Goal: Information Seeking & Learning: Check status

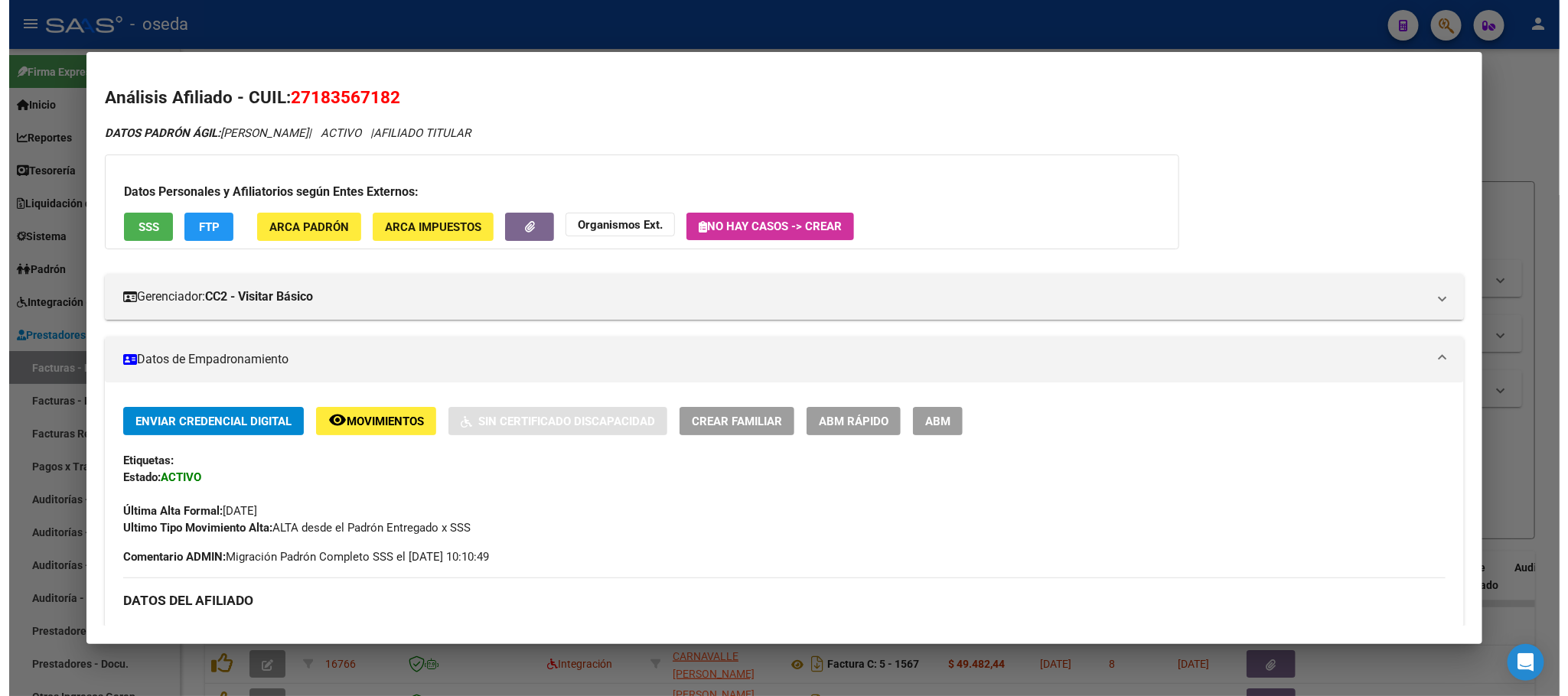
scroll to position [344, 0]
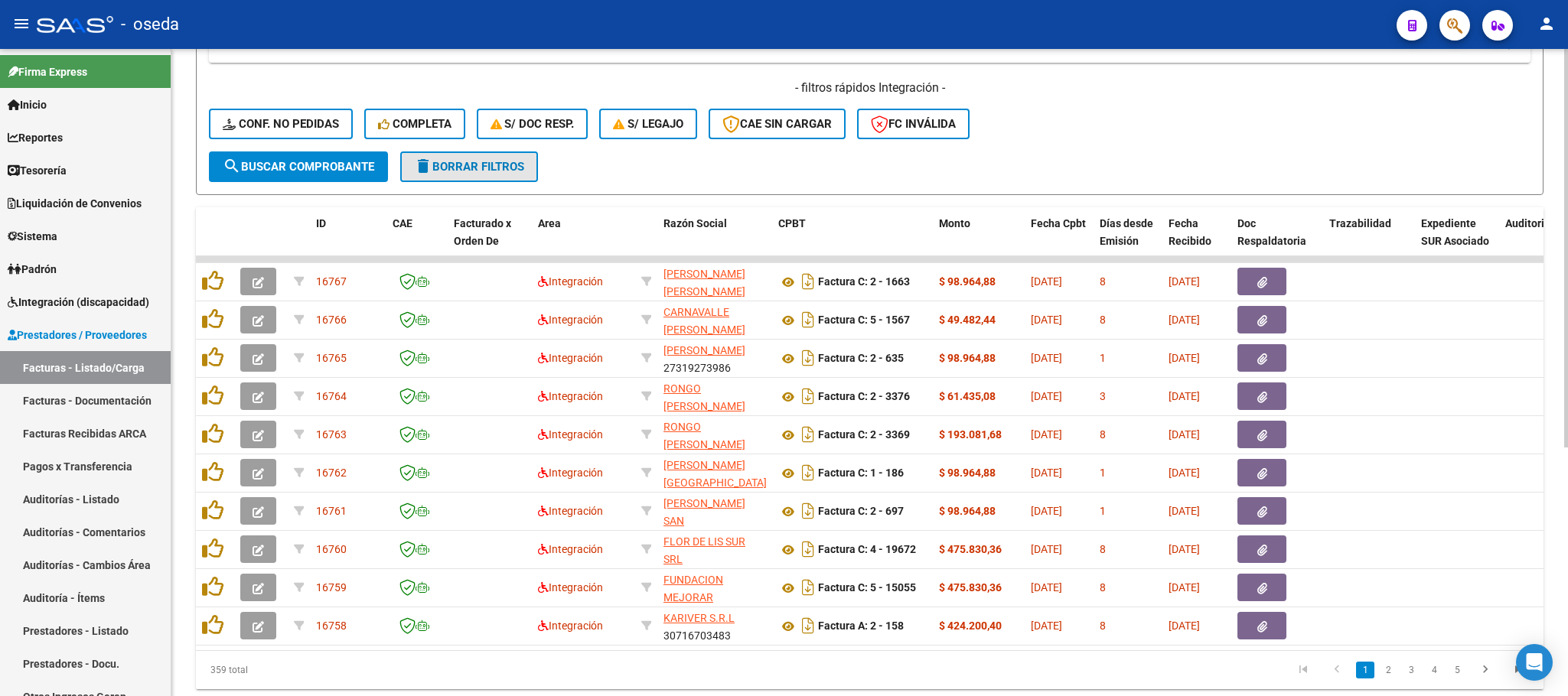
click at [457, 168] on span "delete Borrar Filtros" at bounding box center [469, 166] width 110 height 14
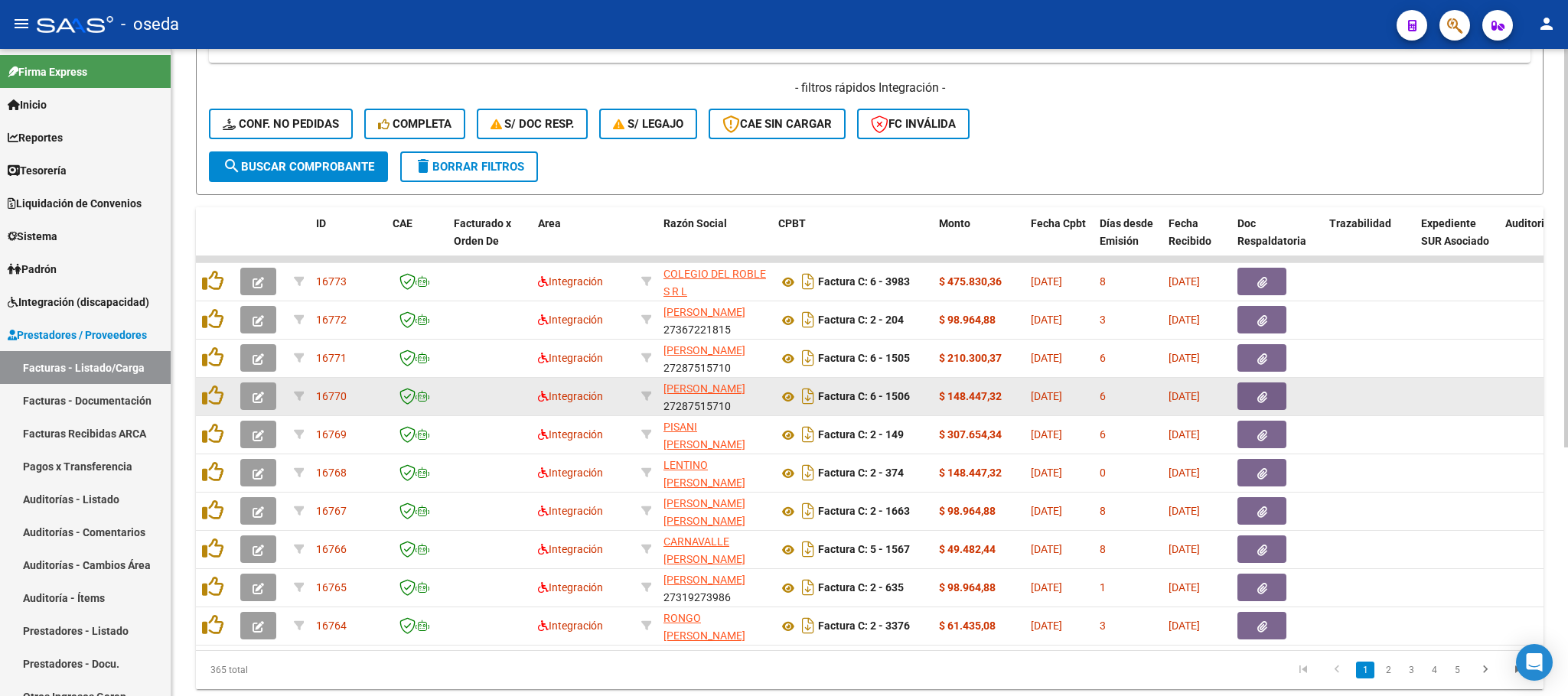
scroll to position [403, 0]
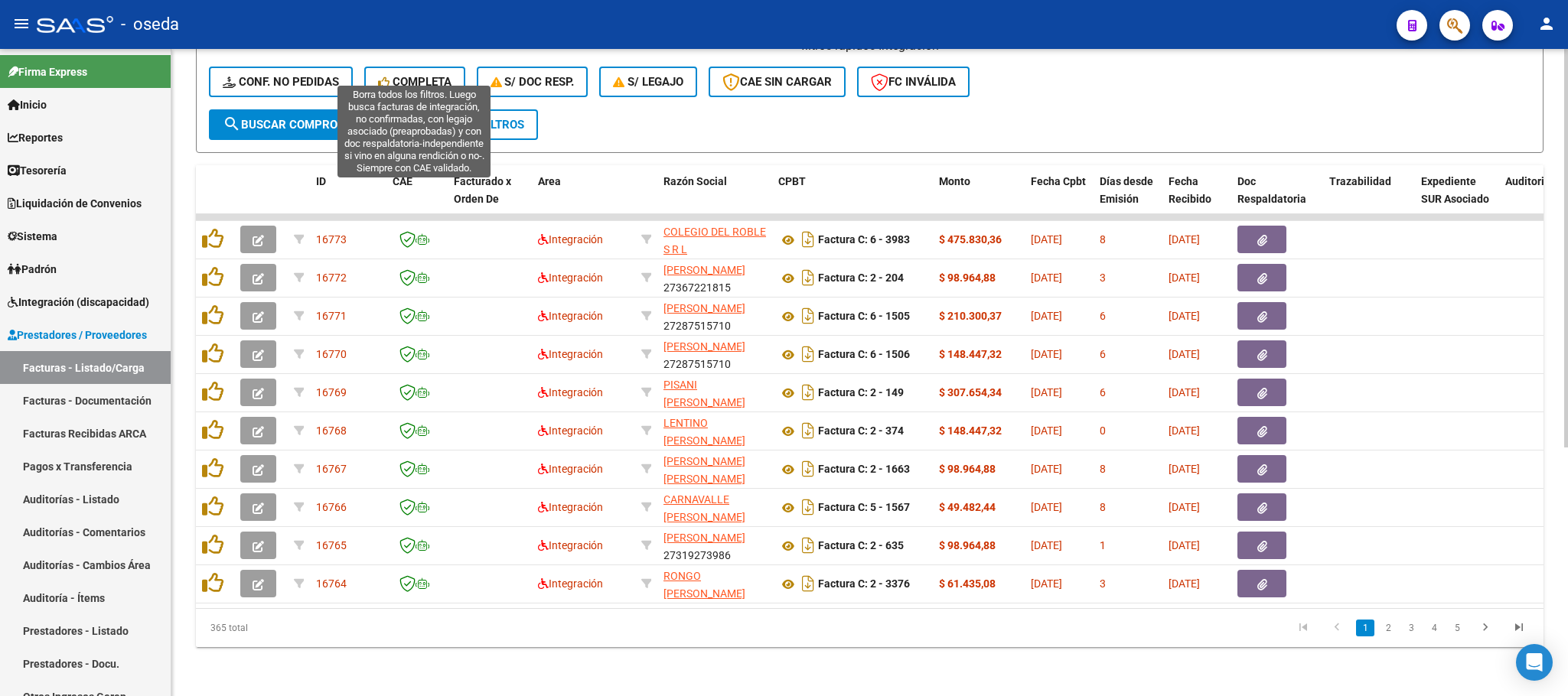
click at [405, 75] on span "Completa" at bounding box center [415, 82] width 73 height 14
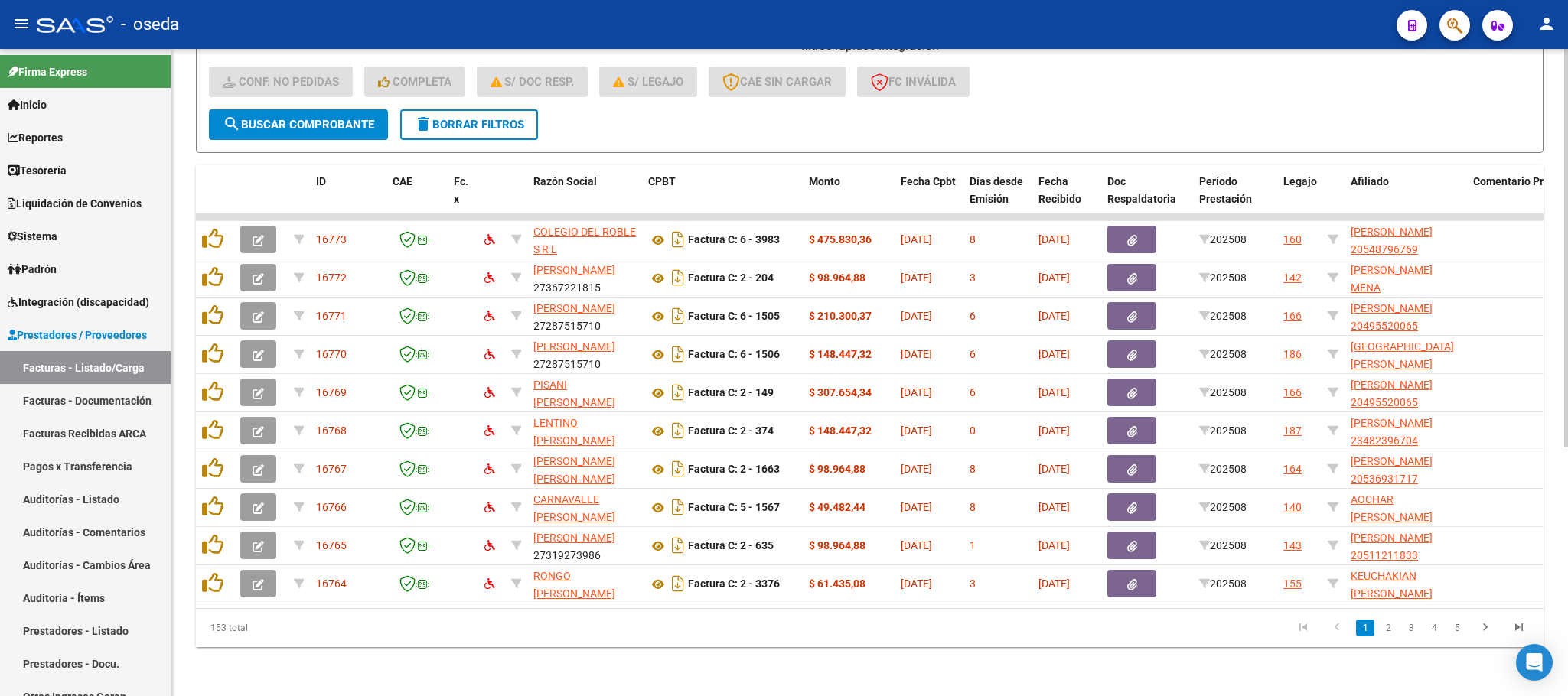
click at [440, 117] on span "delete Borrar Filtros" at bounding box center [469, 124] width 110 height 14
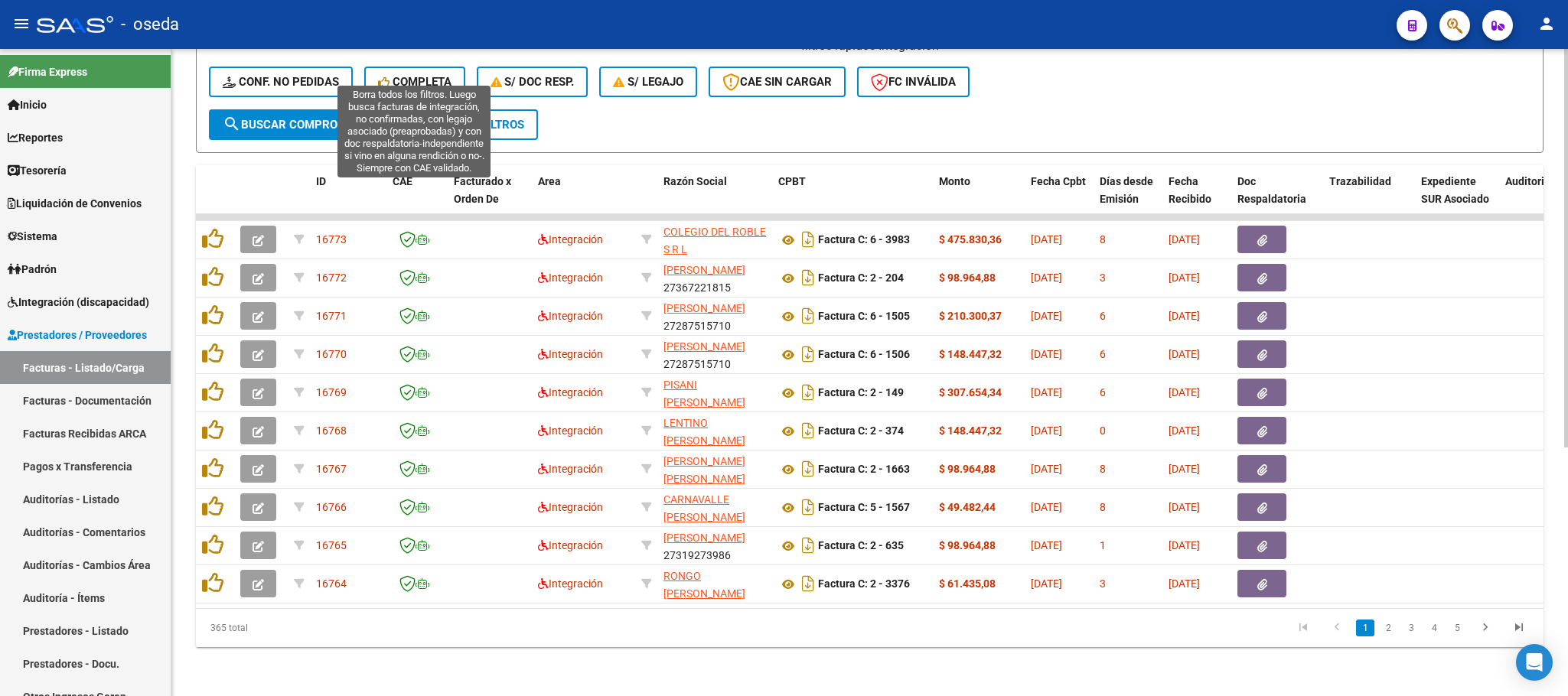
click at [405, 67] on button "Completa" at bounding box center [415, 82] width 101 height 30
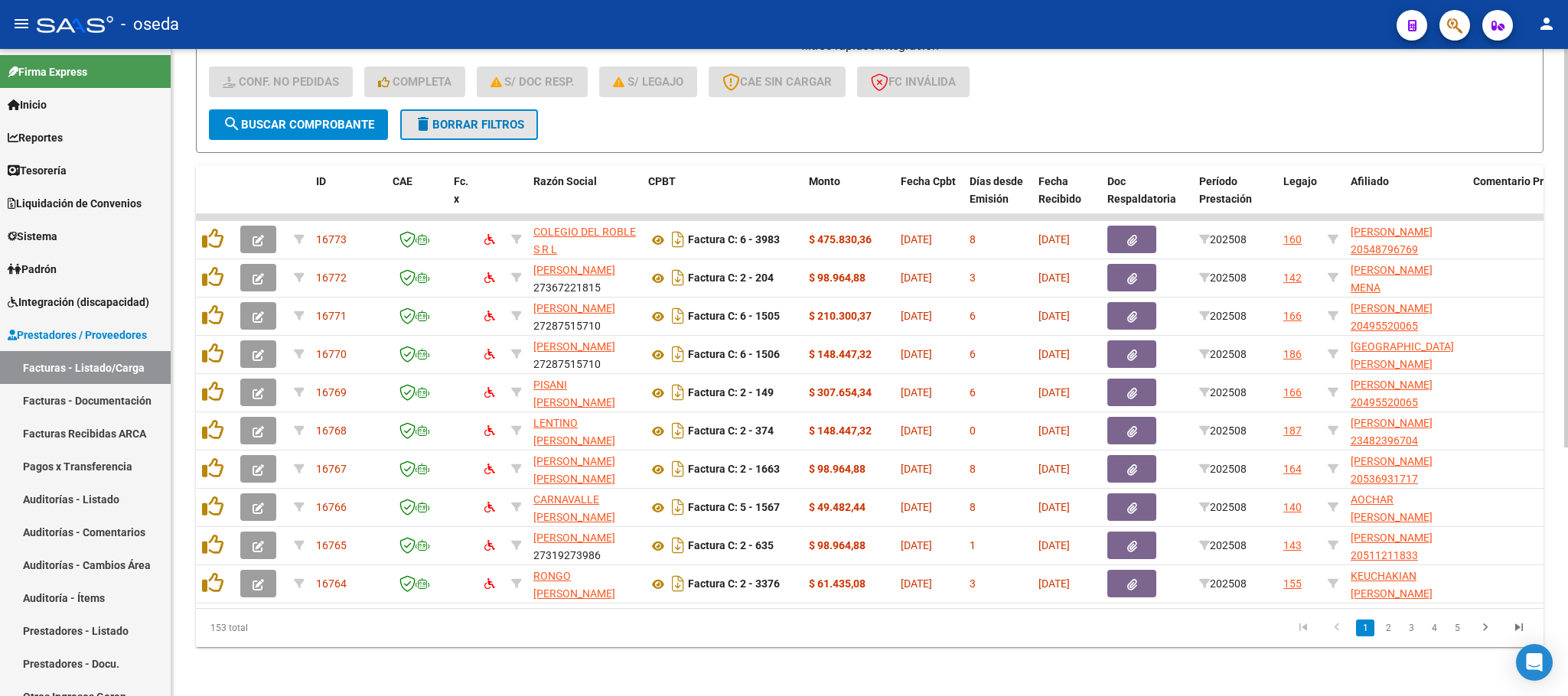
click at [458, 117] on span "delete Borrar Filtros" at bounding box center [469, 124] width 110 height 14
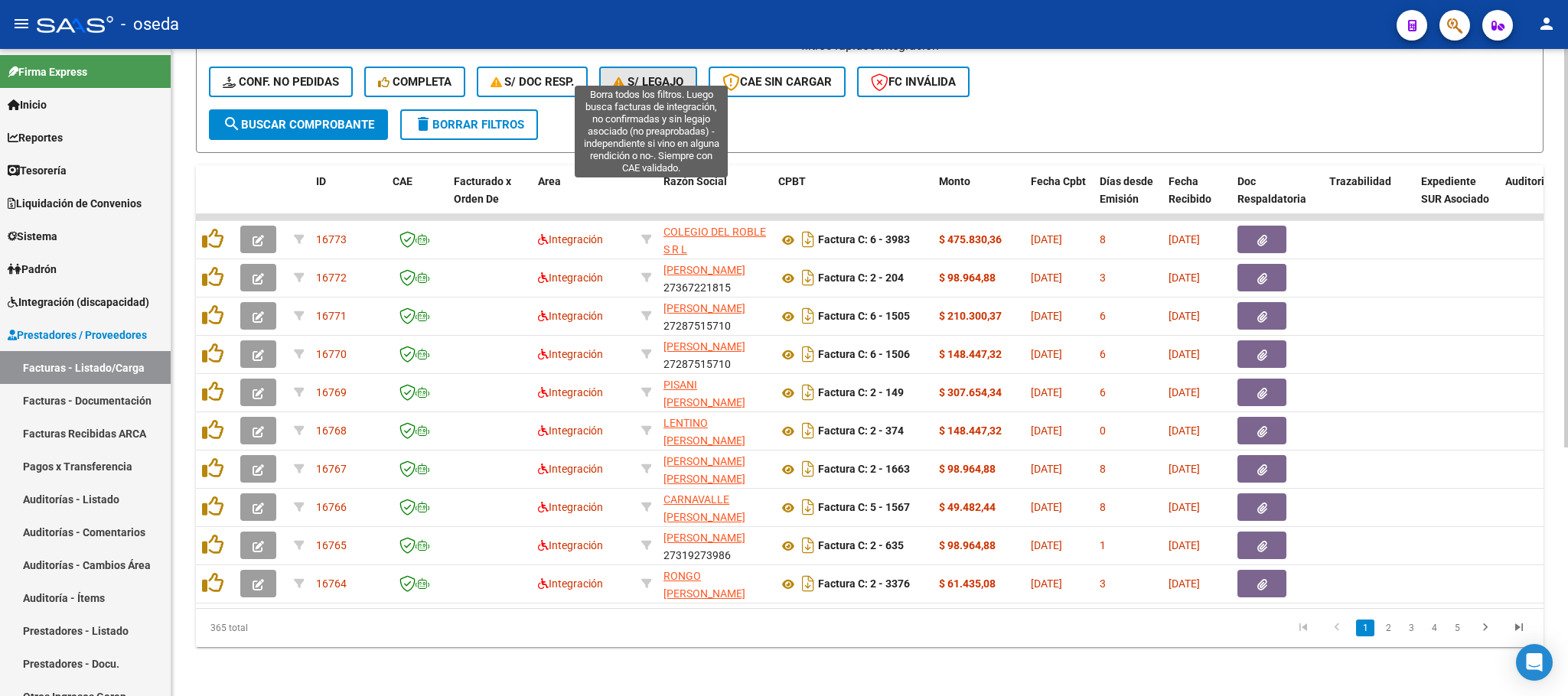
click at [618, 74] on button "S/ legajo" at bounding box center [648, 82] width 98 height 30
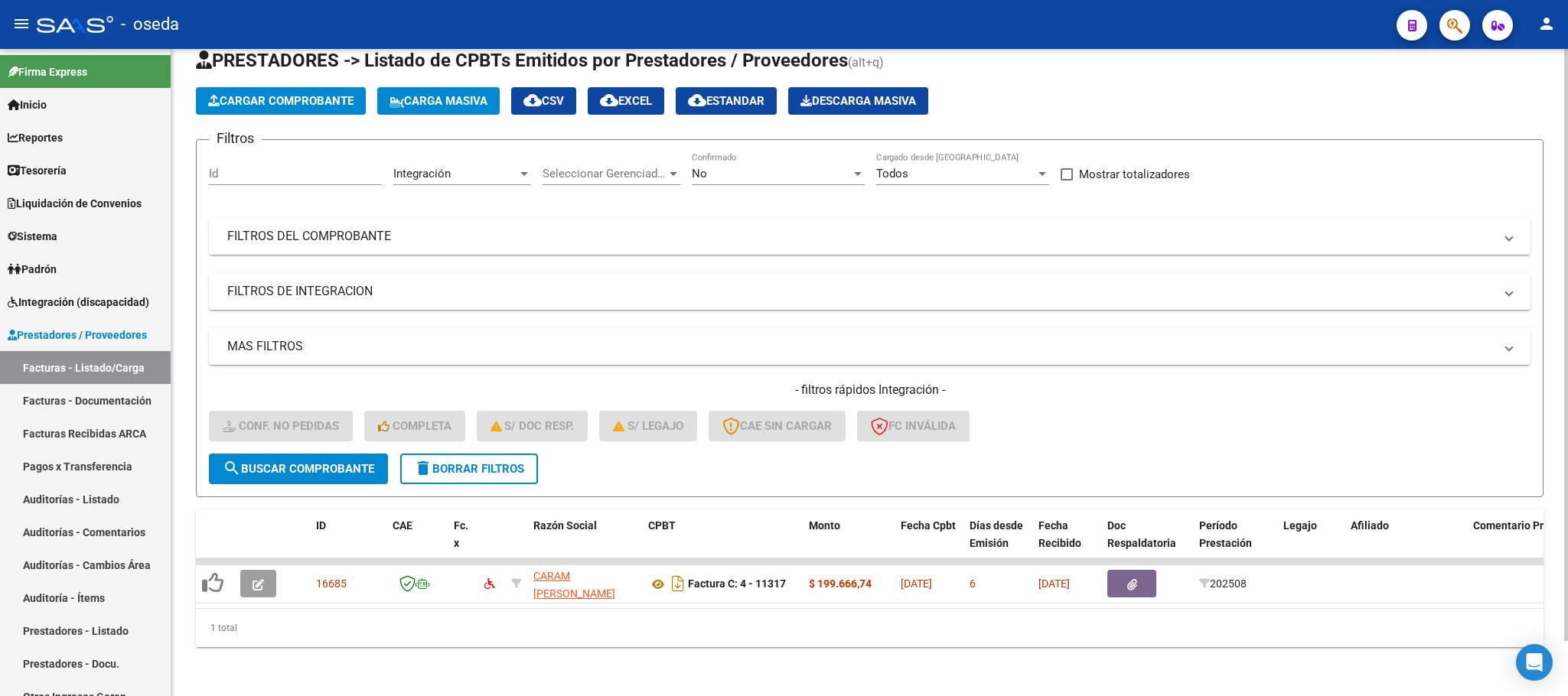
scroll to position [60, 0]
click at [471, 458] on button "delete Borrar Filtros" at bounding box center [469, 469] width 138 height 30
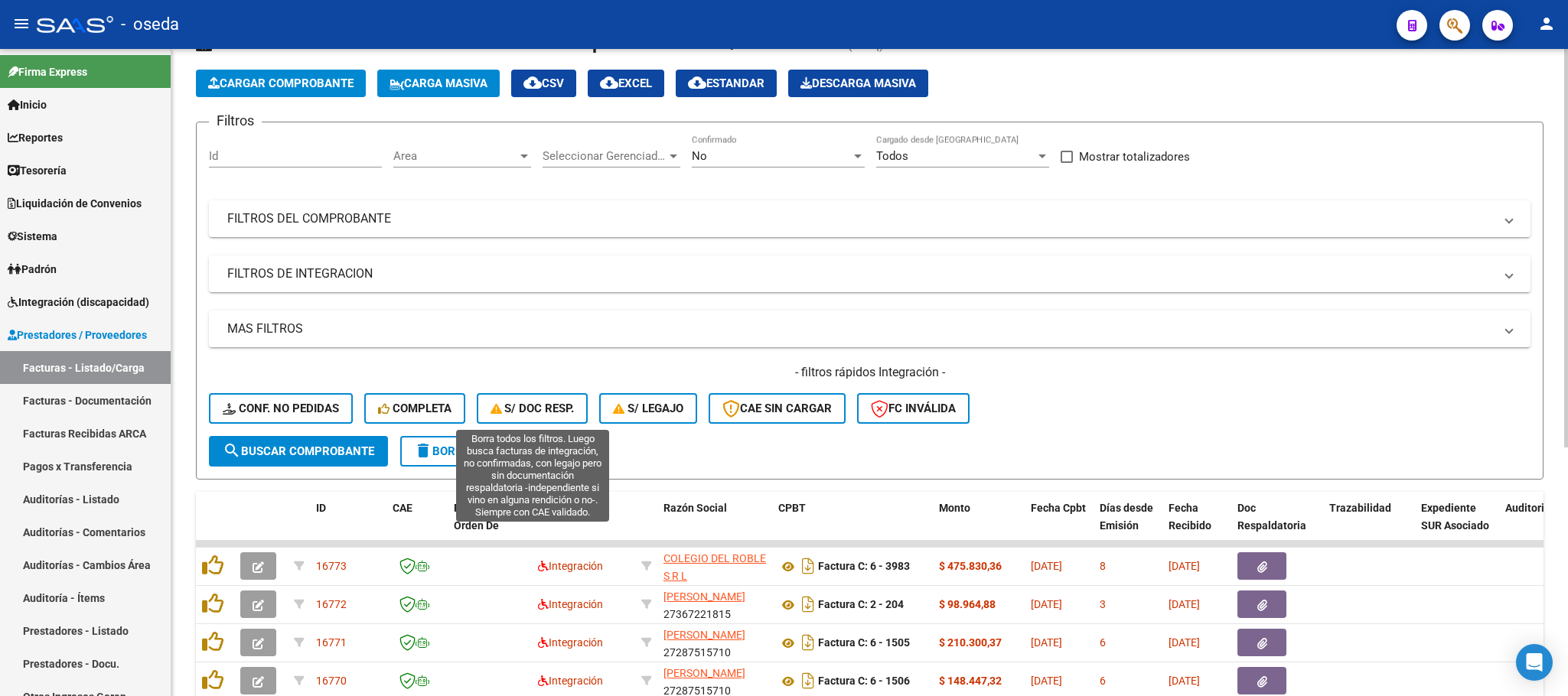
click at [519, 393] on button "S/ Doc Resp." at bounding box center [533, 408] width 112 height 30
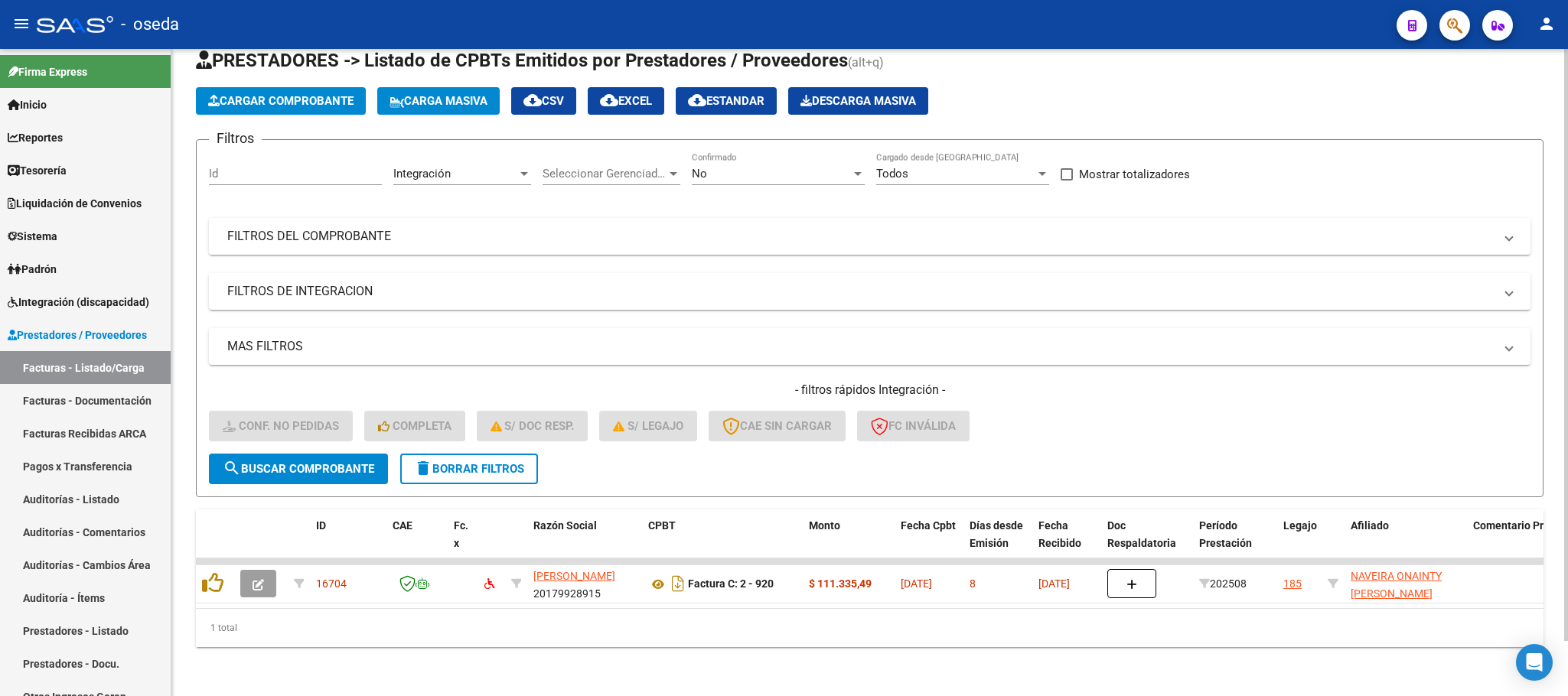
click at [492, 464] on button "delete Borrar Filtros" at bounding box center [469, 469] width 138 height 30
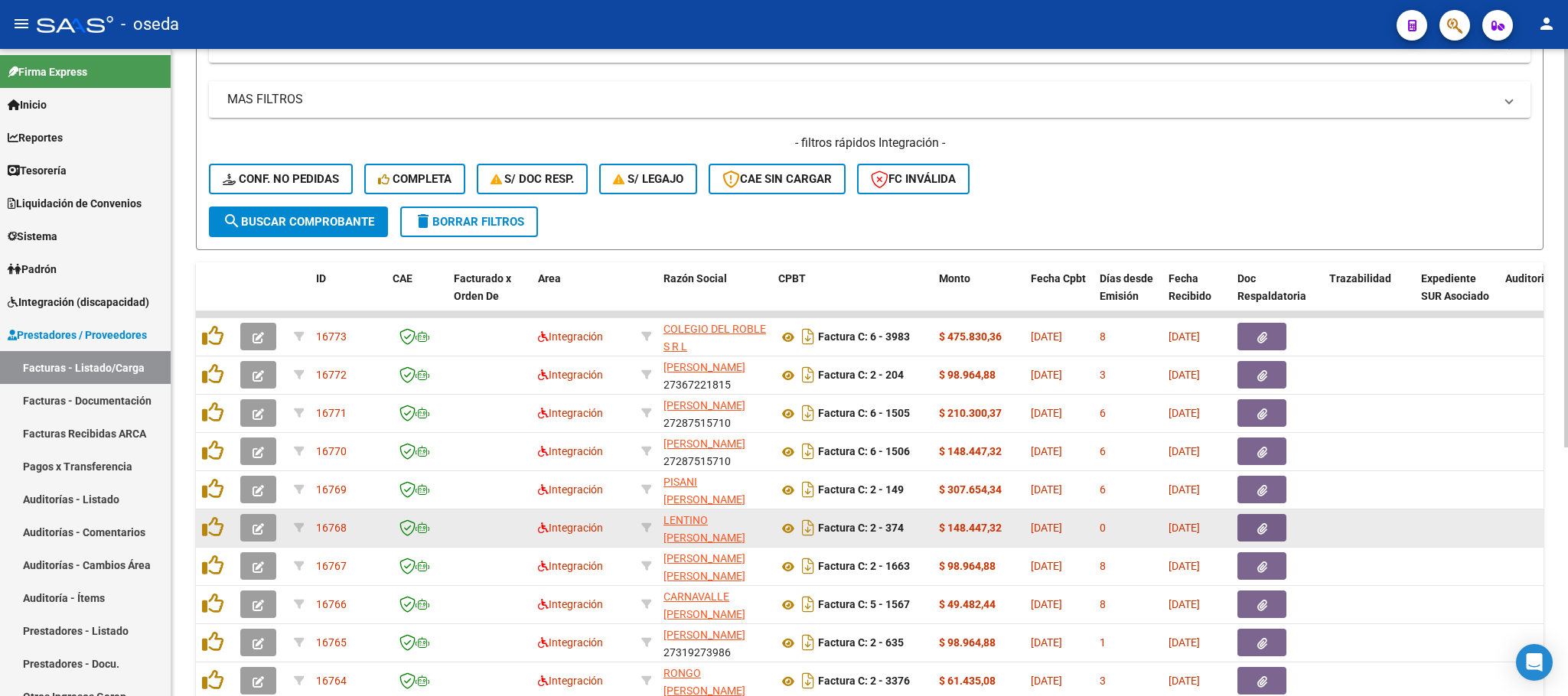
scroll to position [403, 0]
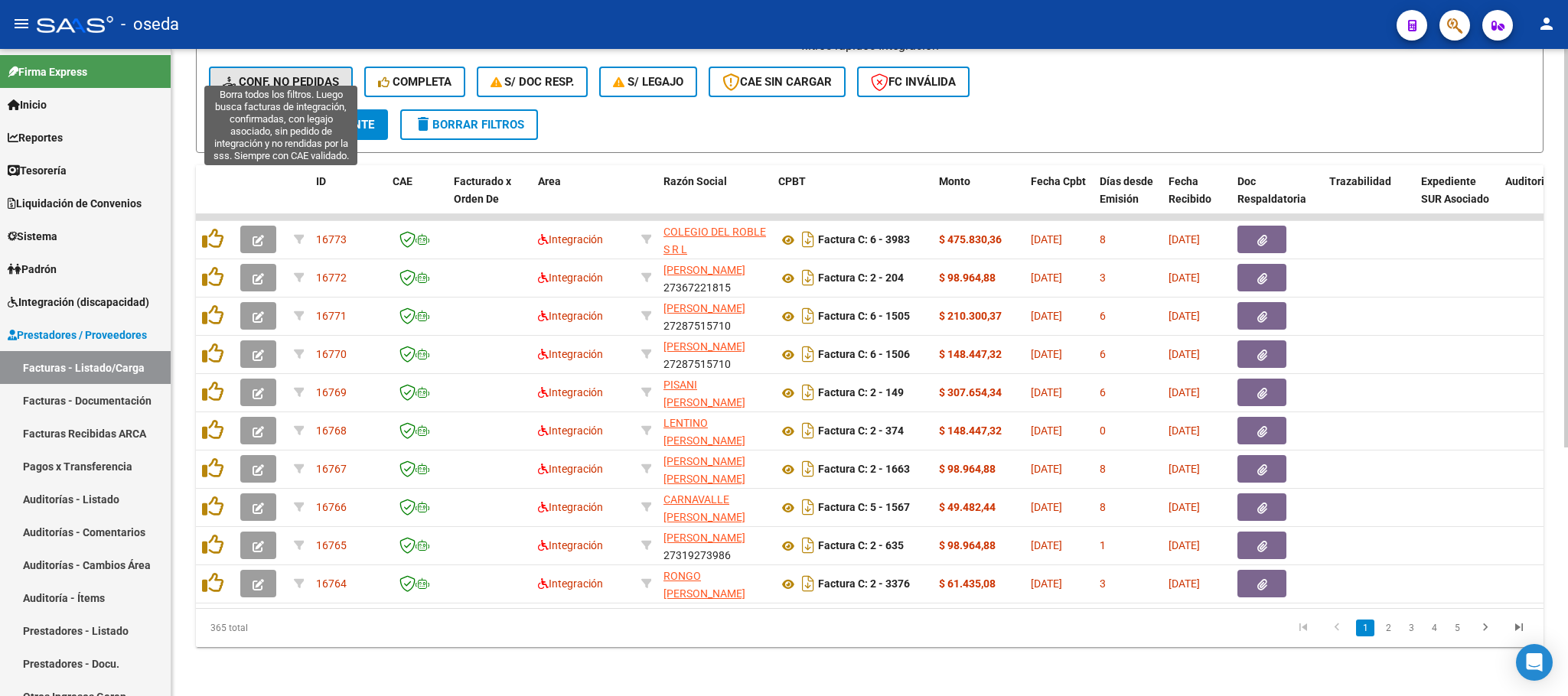
click at [290, 75] on span "Conf. no pedidas" at bounding box center [281, 82] width 117 height 14
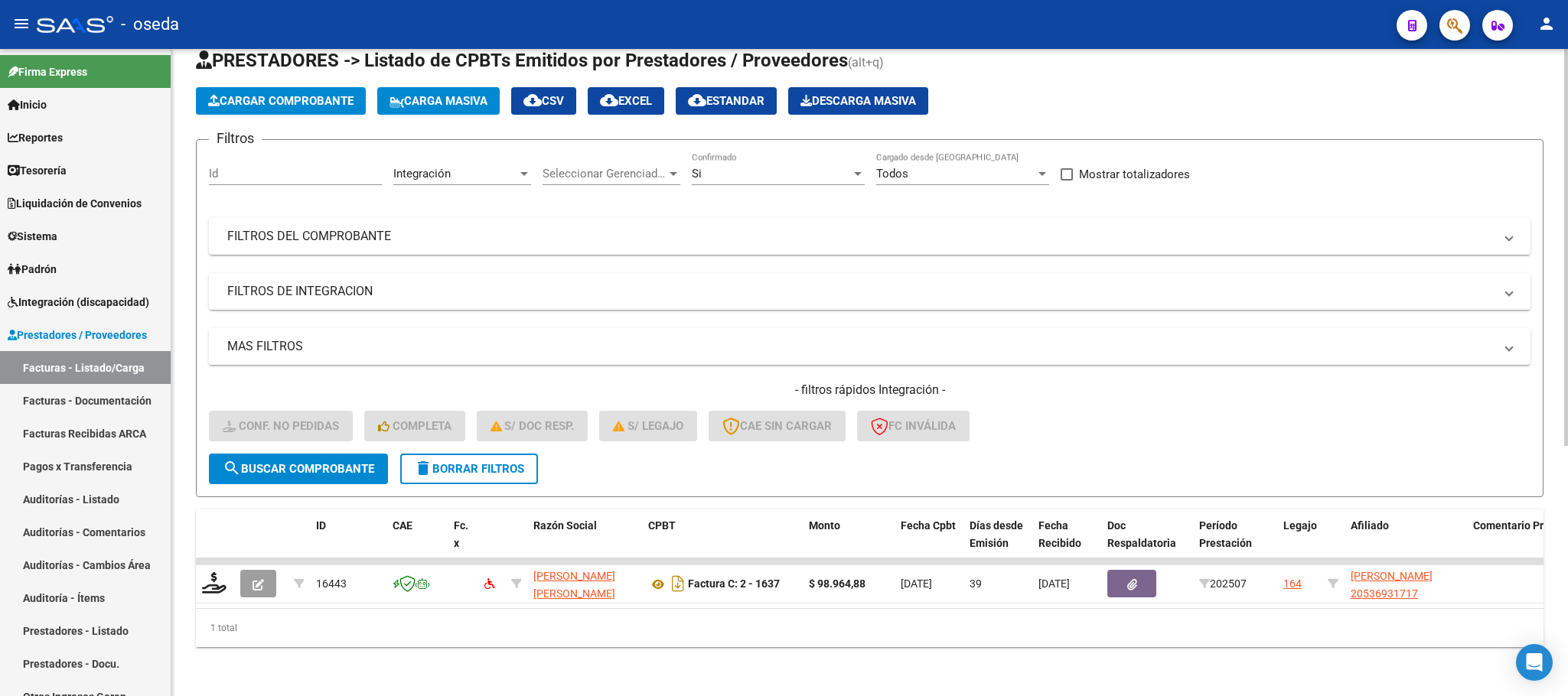
scroll to position [60, 0]
click at [463, 462] on span "delete Borrar Filtros" at bounding box center [469, 469] width 110 height 14
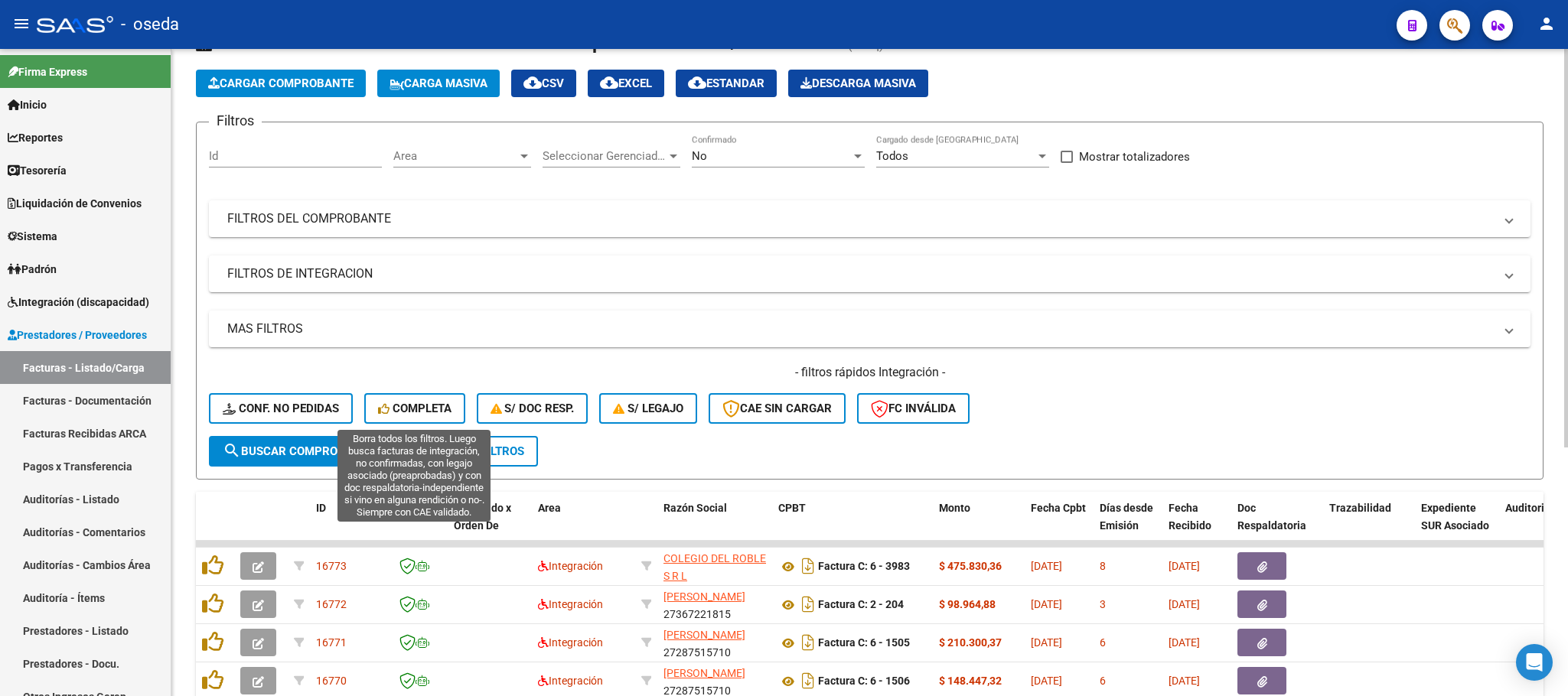
click at [411, 402] on span "Completa" at bounding box center [415, 408] width 73 height 14
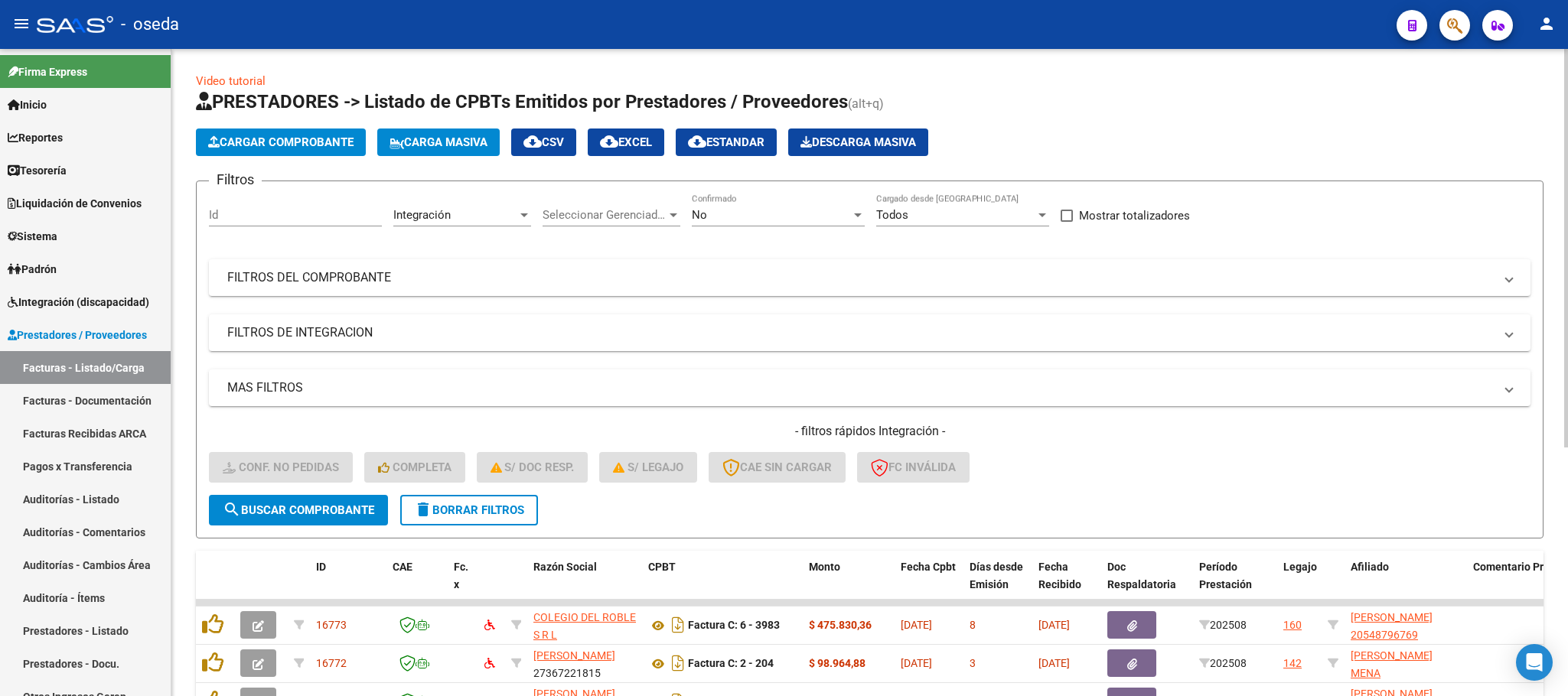
scroll to position [0, 0]
click at [87, 304] on span "Integración (discapacidad)" at bounding box center [78, 302] width 141 height 17
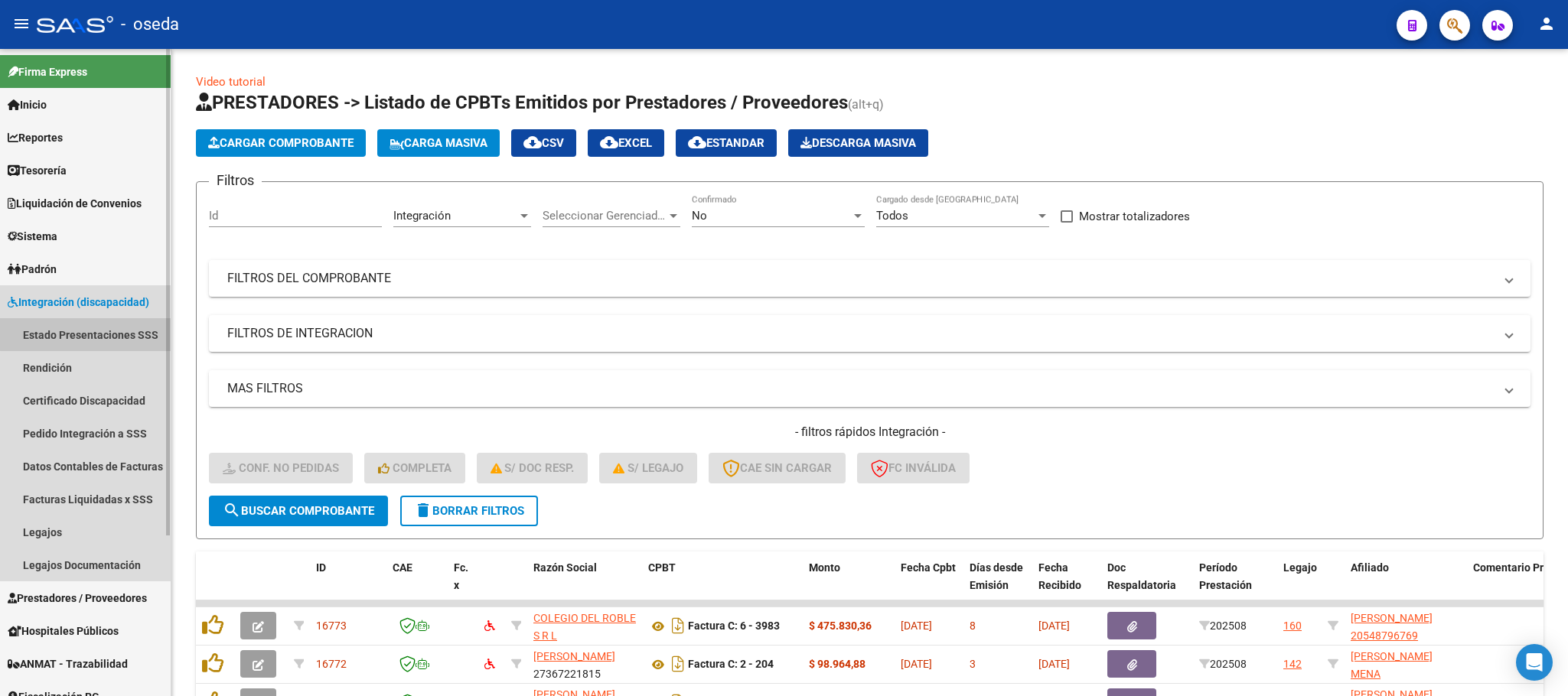
click at [88, 319] on link "Estado Presentaciones SSS" at bounding box center [85, 335] width 171 height 33
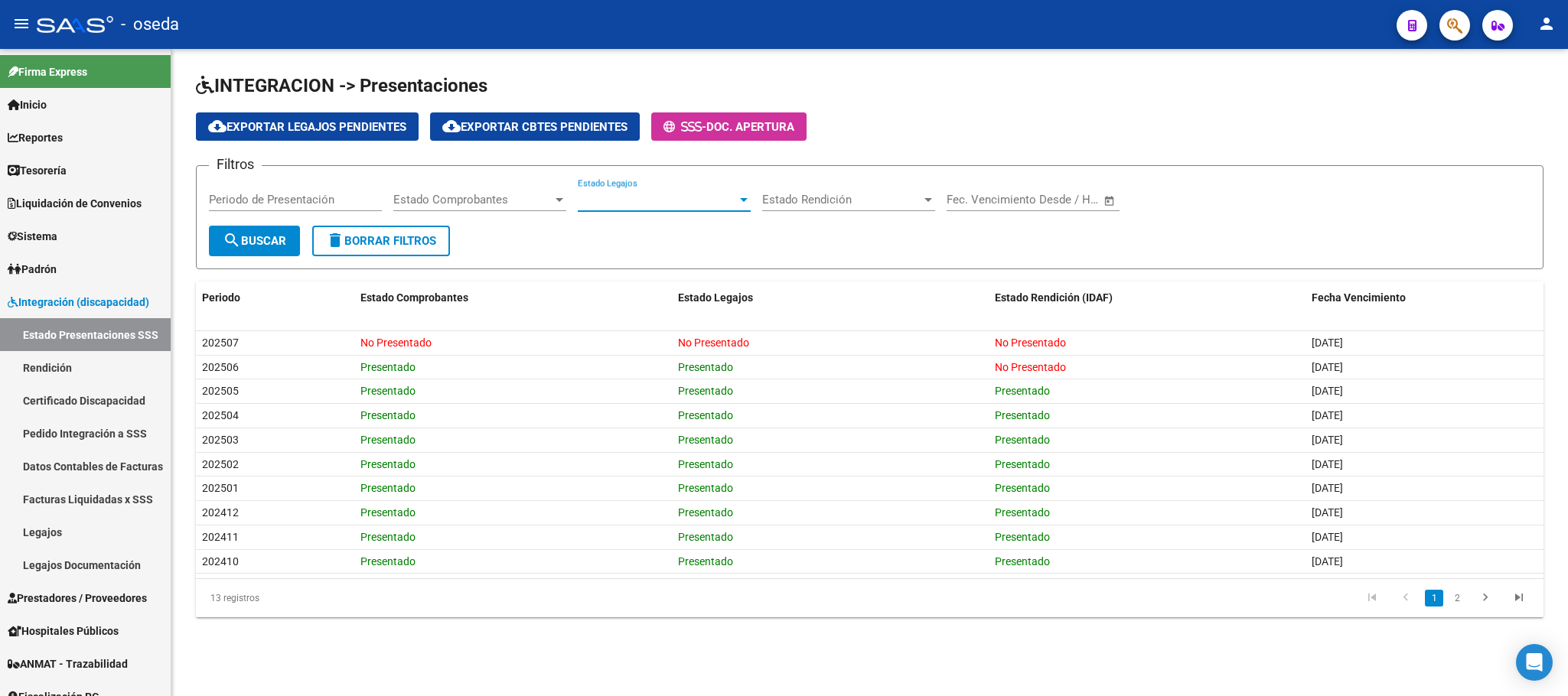
click at [618, 204] on span "Estado Legajos" at bounding box center [657, 199] width 159 height 14
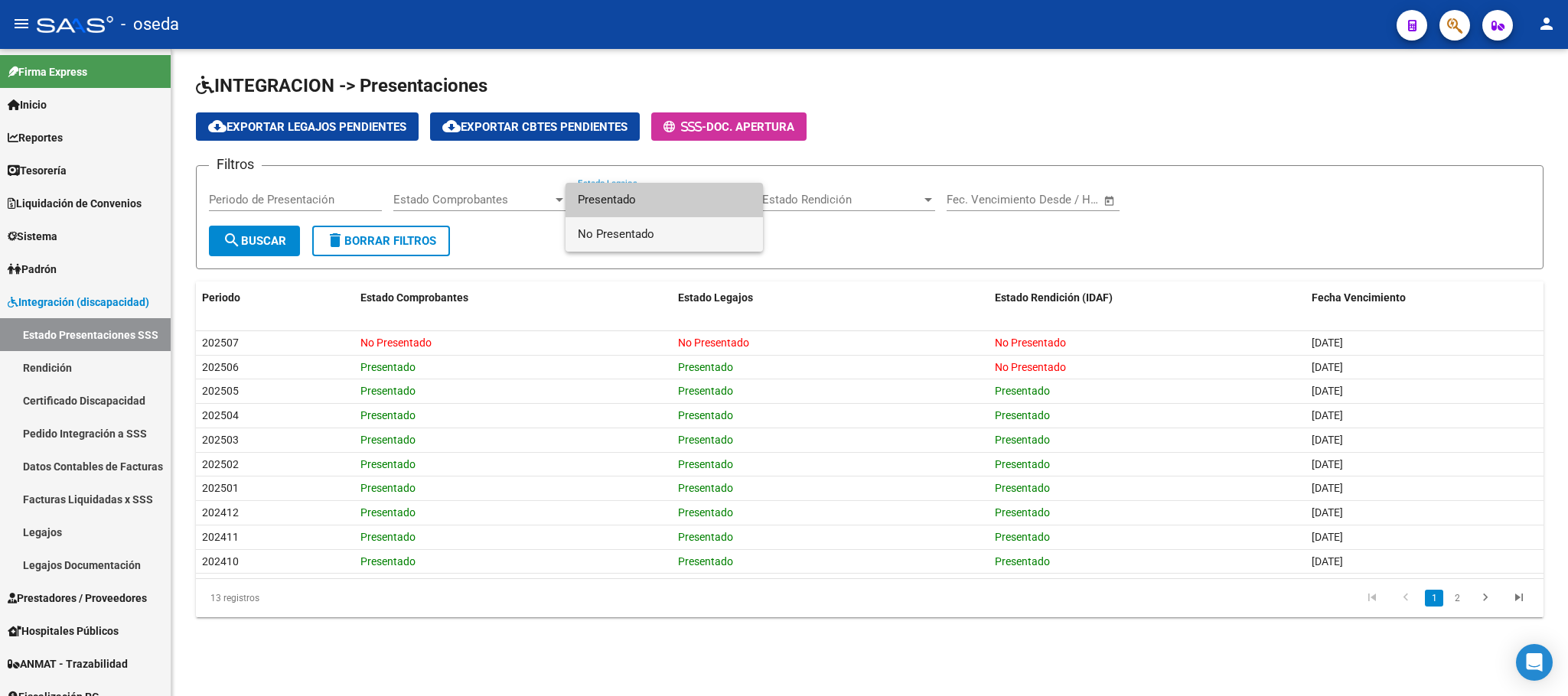
click at [620, 221] on span "No Presentado" at bounding box center [664, 235] width 172 height 35
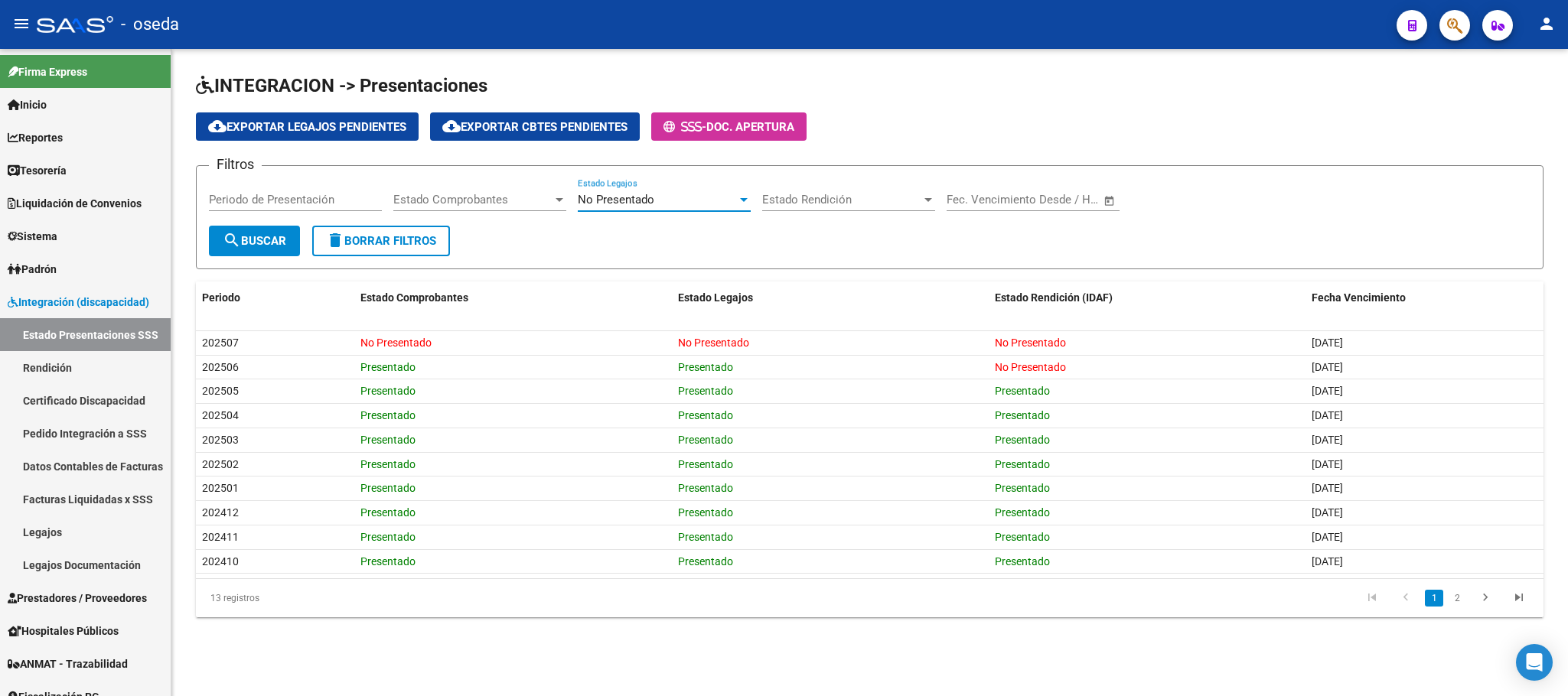
click at [265, 239] on span "search Buscar" at bounding box center [254, 240] width 63 height 14
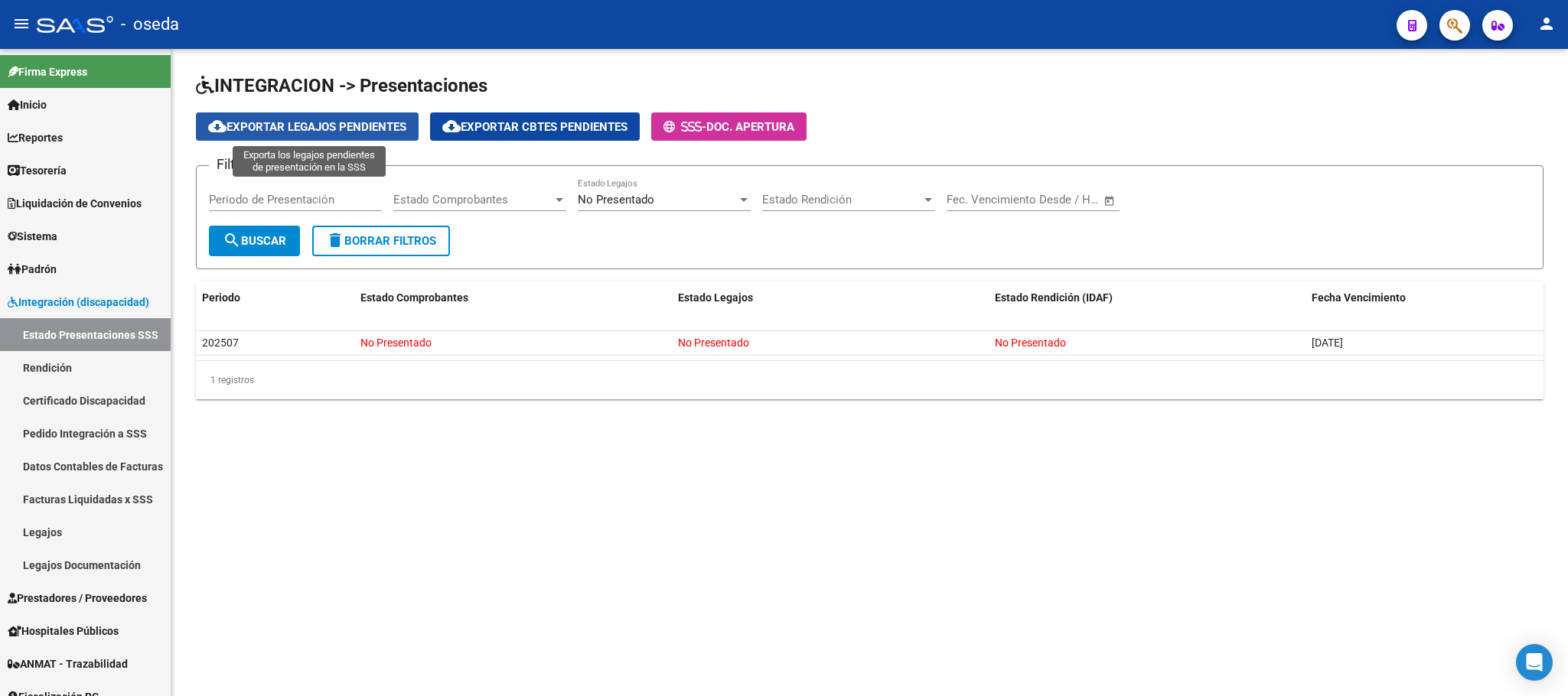
click at [370, 124] on span "cloud_download Exportar Legajos Pendientes" at bounding box center [307, 127] width 198 height 14
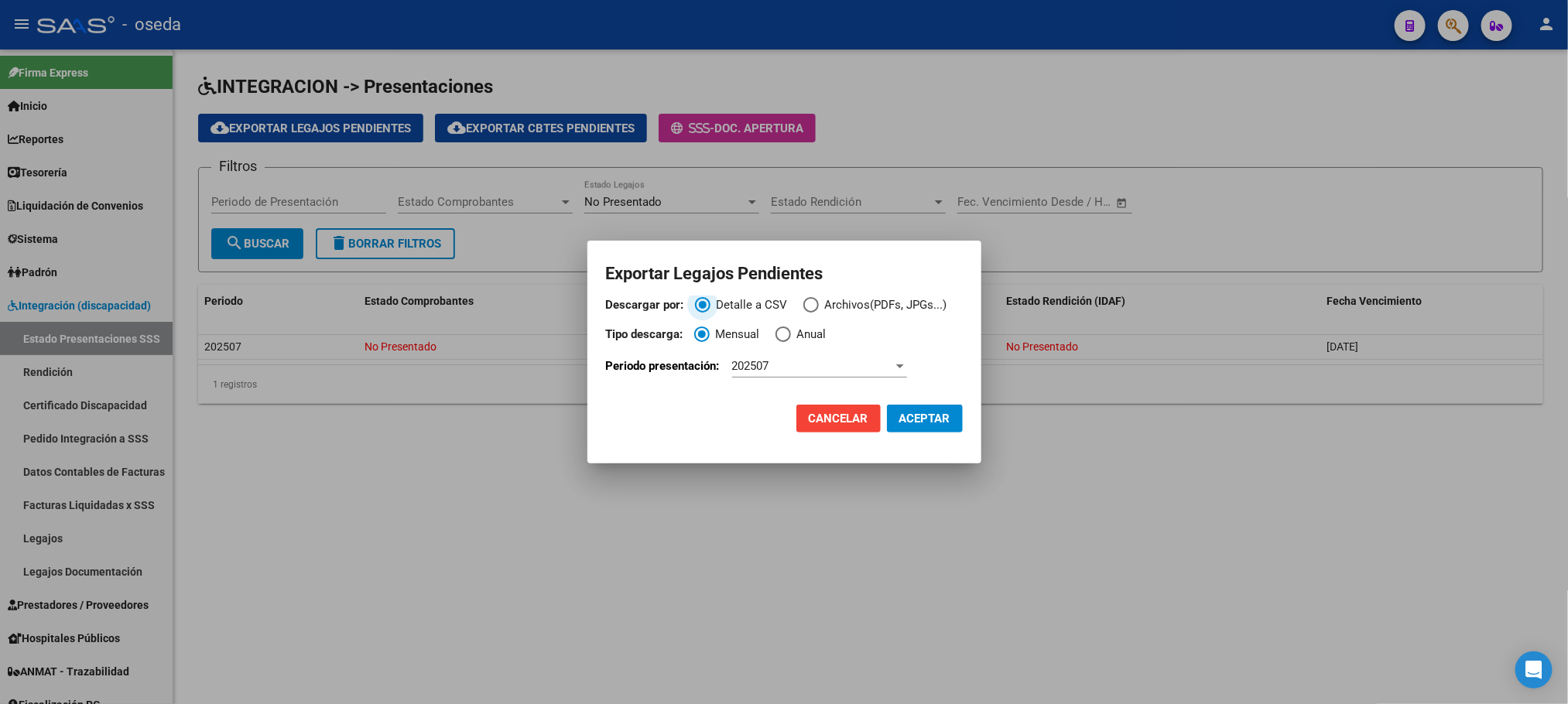
click at [907, 413] on span "ACEPTAR" at bounding box center [924, 418] width 51 height 14
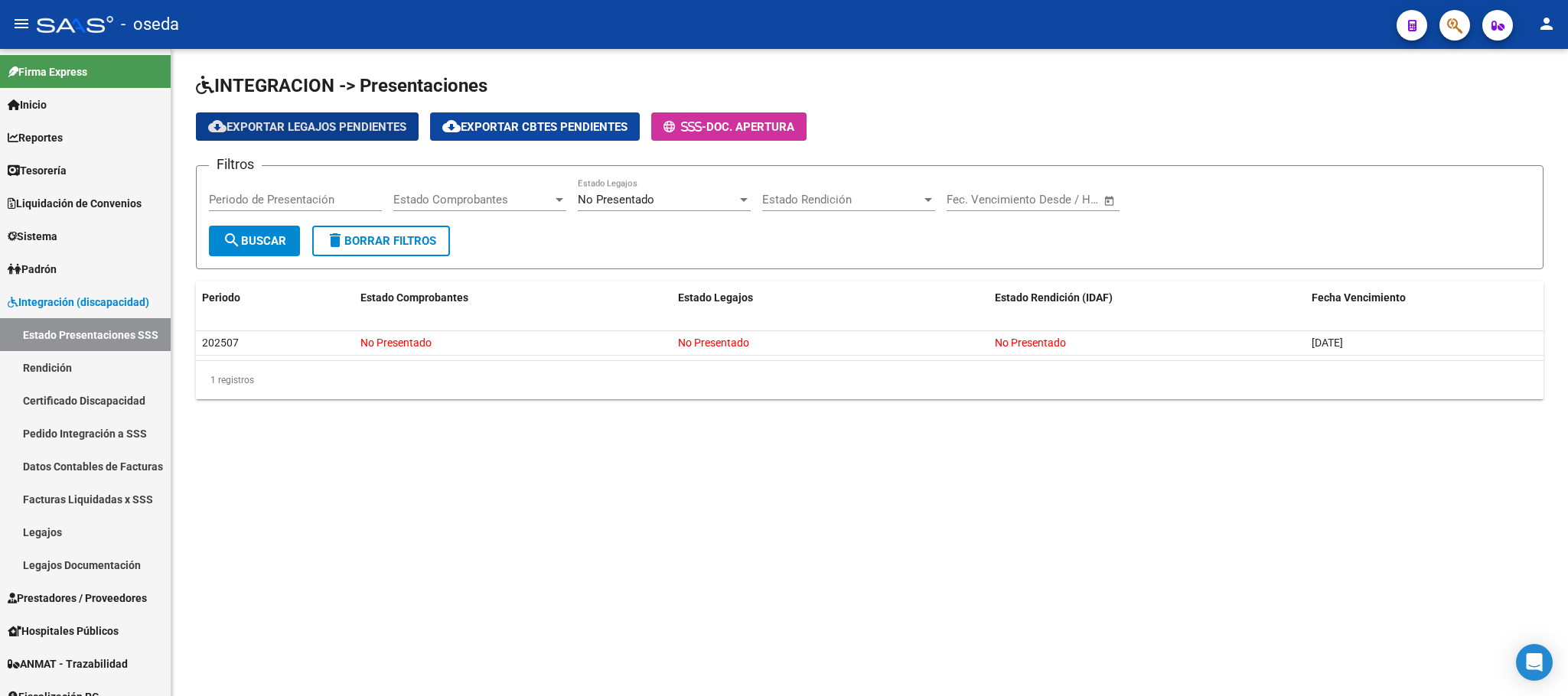
click at [1445, 30] on button "button" at bounding box center [1454, 25] width 30 height 30
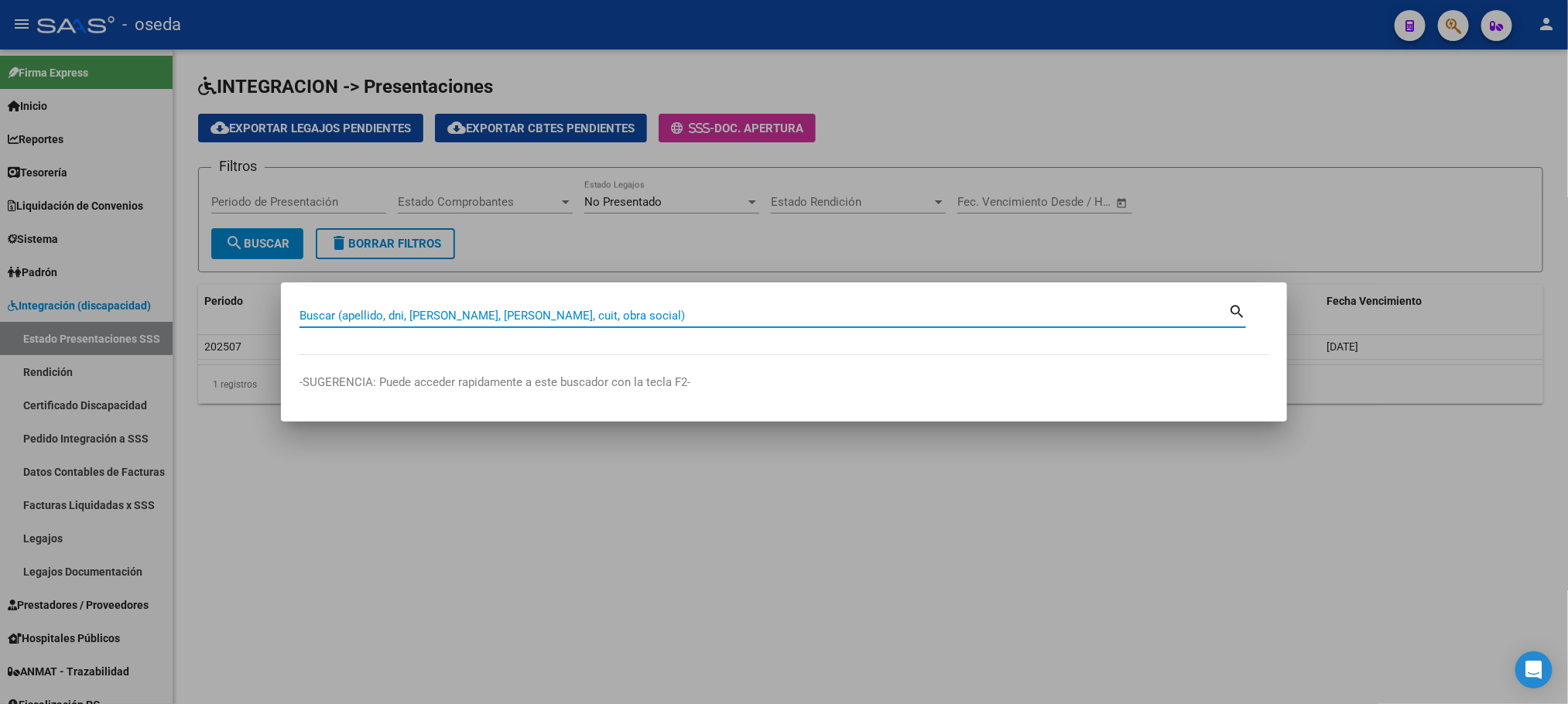
paste input "20585136264"
type input "20585136264"
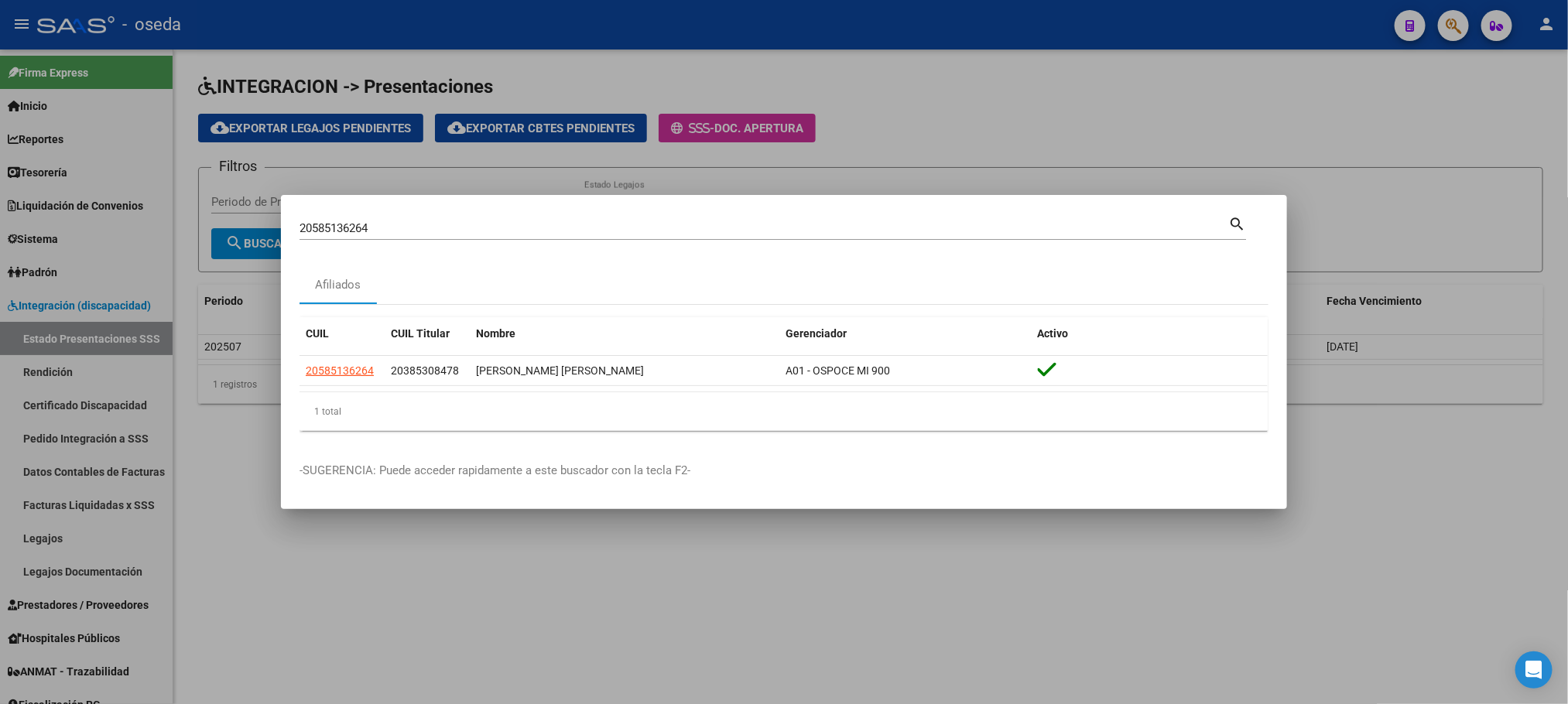
click at [636, 601] on div at bounding box center [784, 352] width 1568 height 704
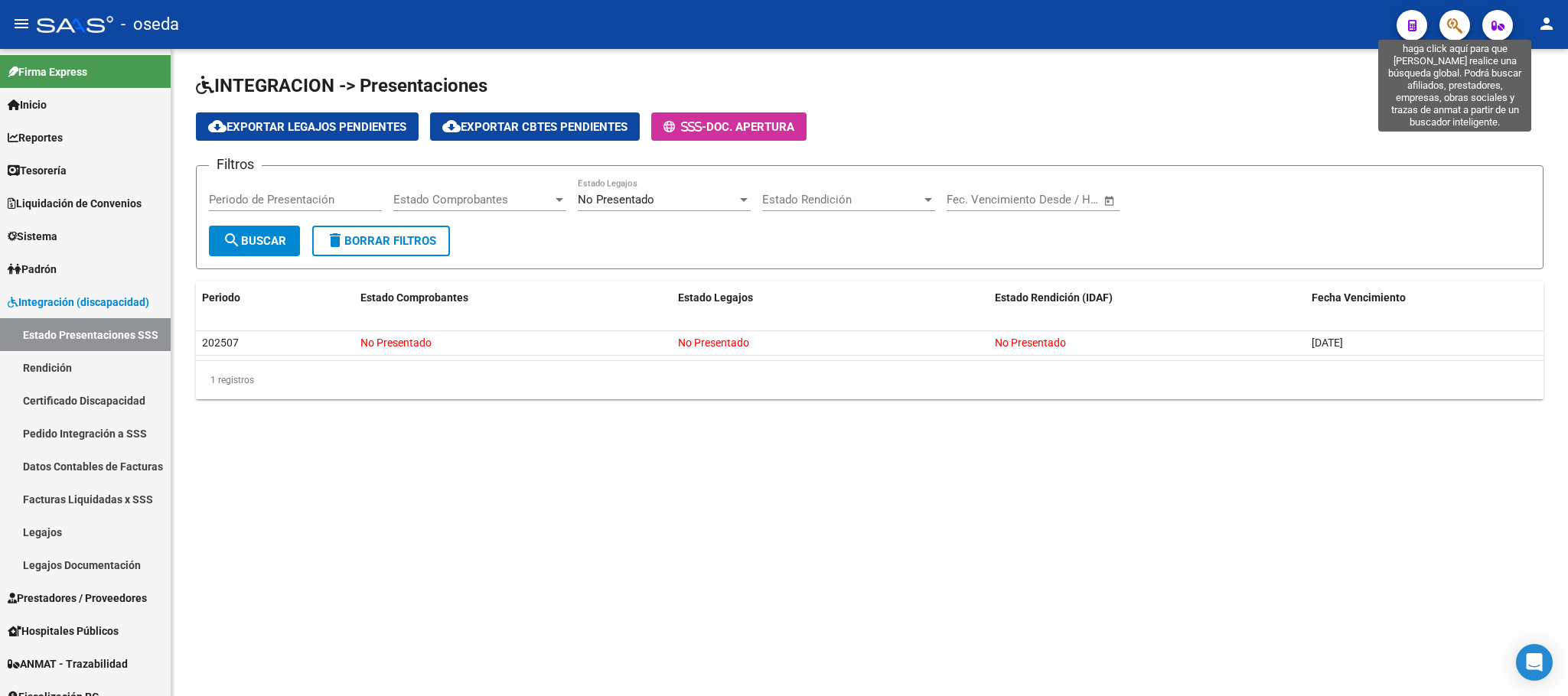
click at [1455, 23] on icon "button" at bounding box center [1454, 25] width 16 height 17
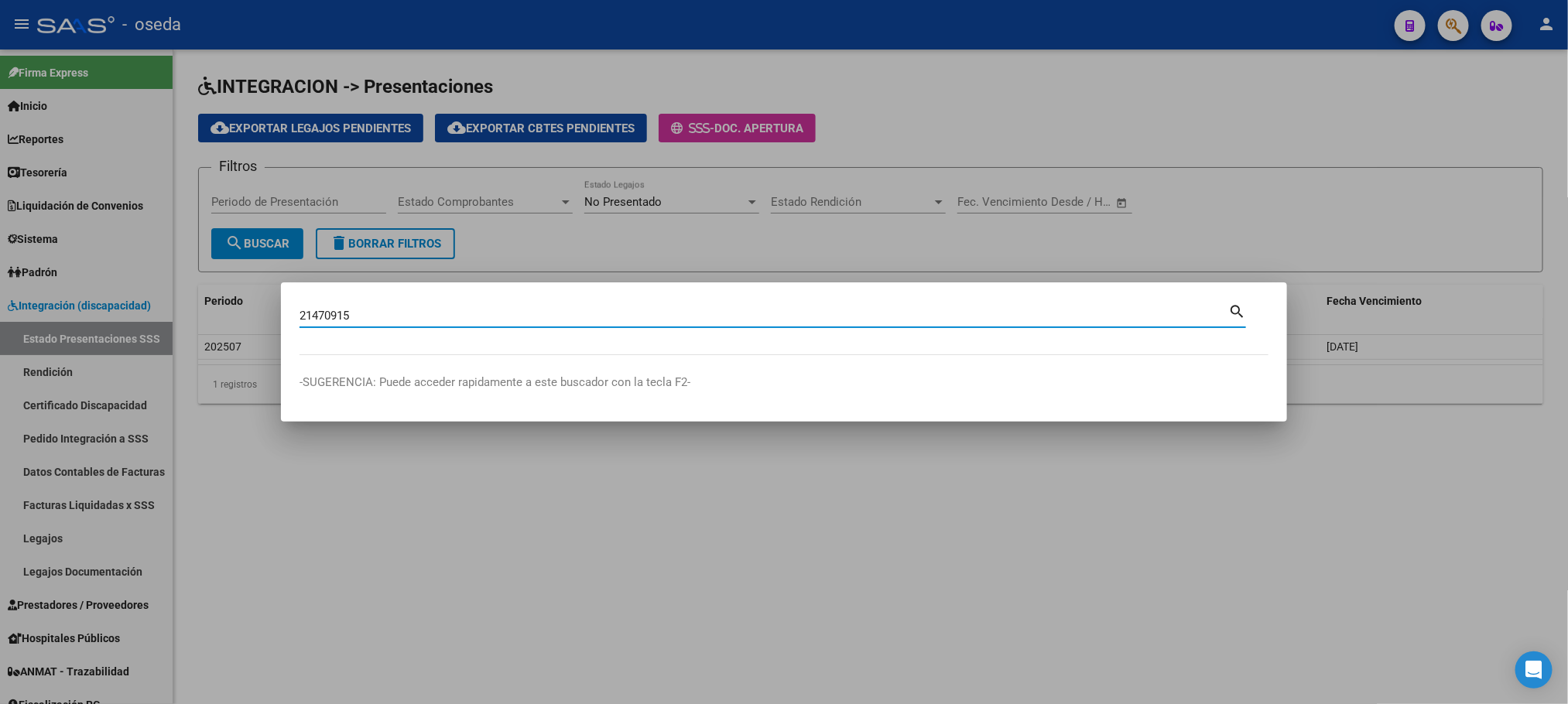
type input "21470915"
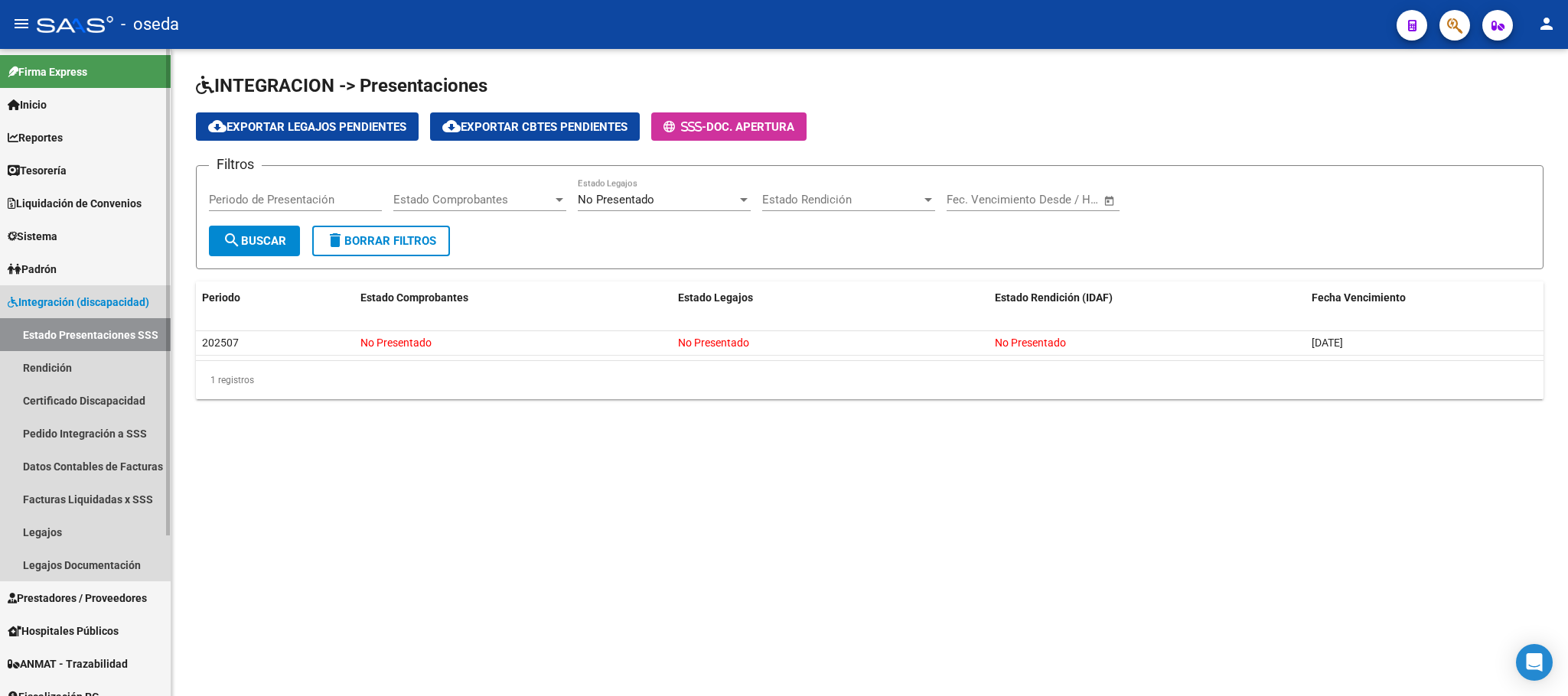
click at [122, 296] on span "Integración (discapacidad)" at bounding box center [78, 302] width 141 height 17
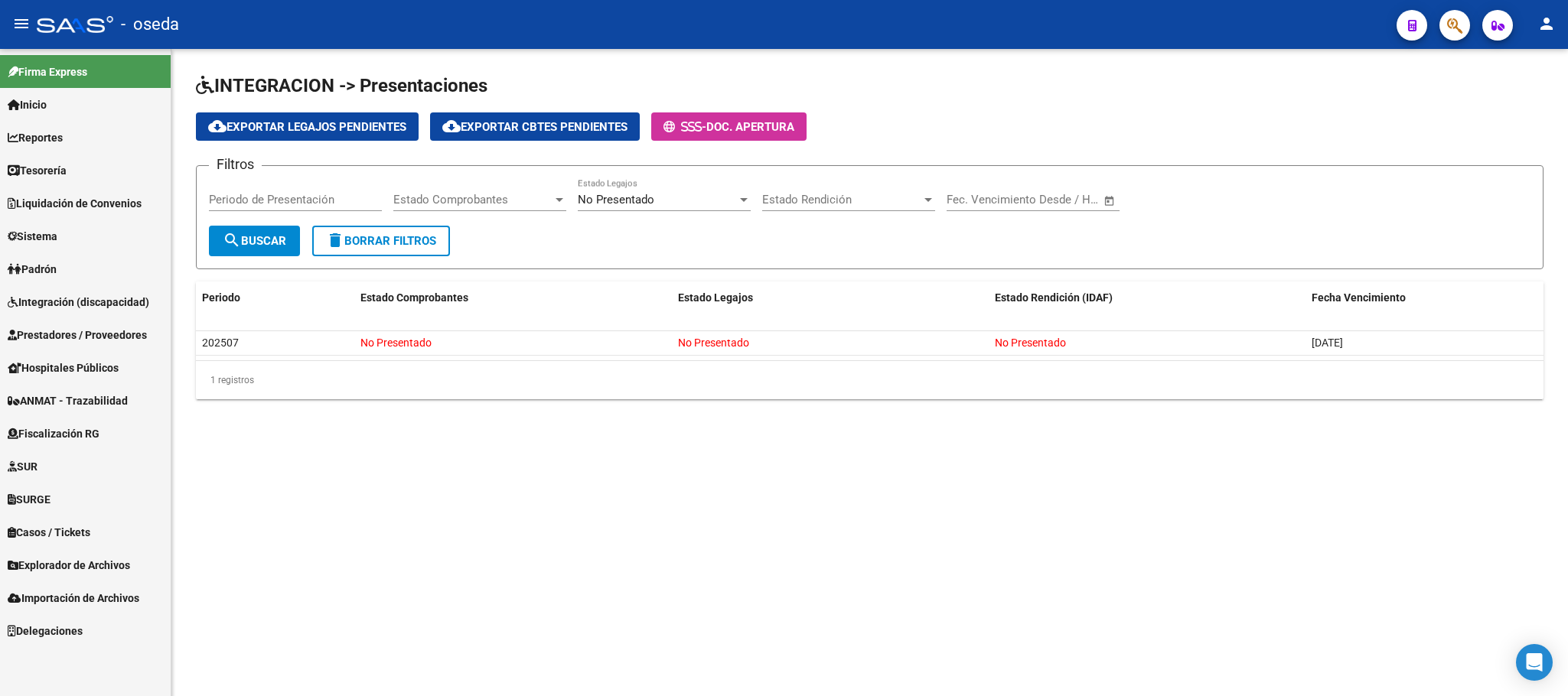
click at [111, 336] on span "Prestadores / Proveedores" at bounding box center [77, 335] width 139 height 17
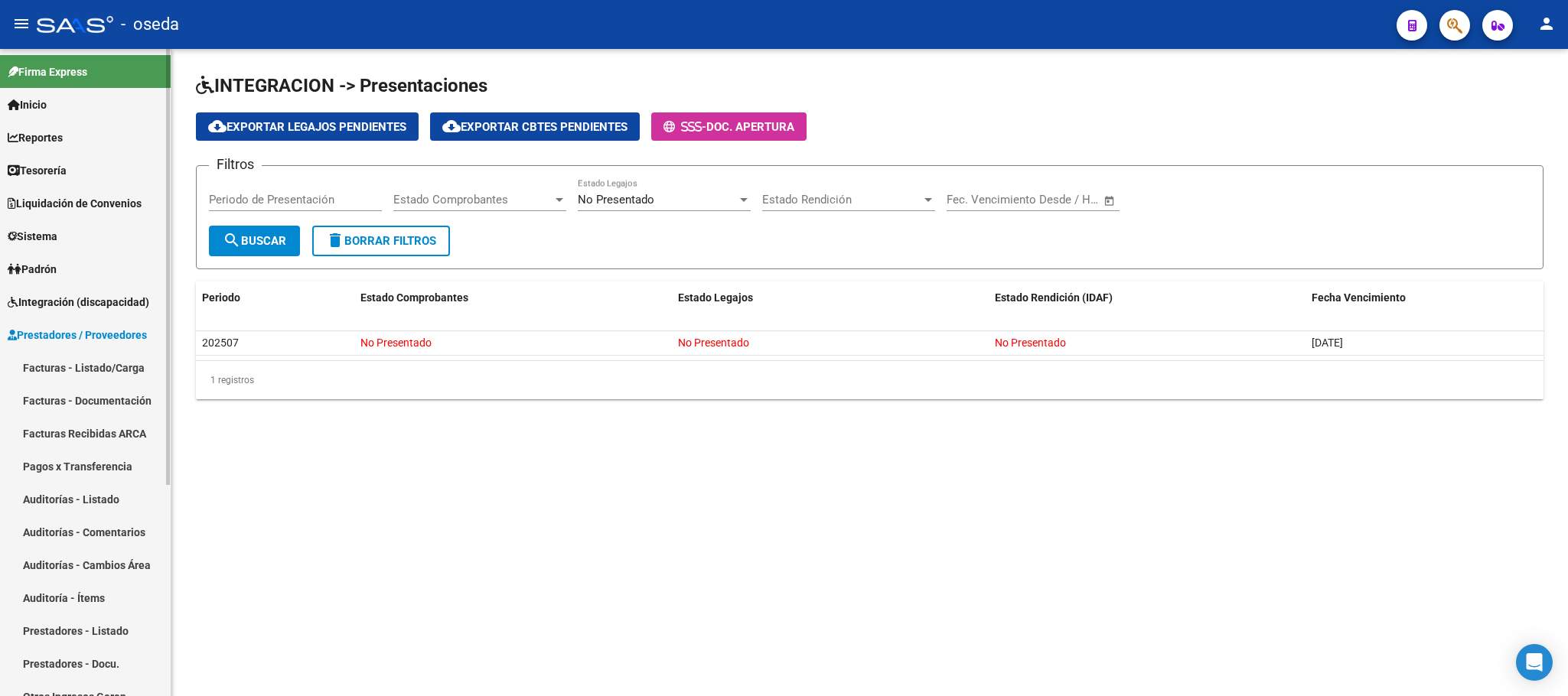
click at [115, 370] on link "Facturas - Listado/Carga" at bounding box center [85, 368] width 171 height 33
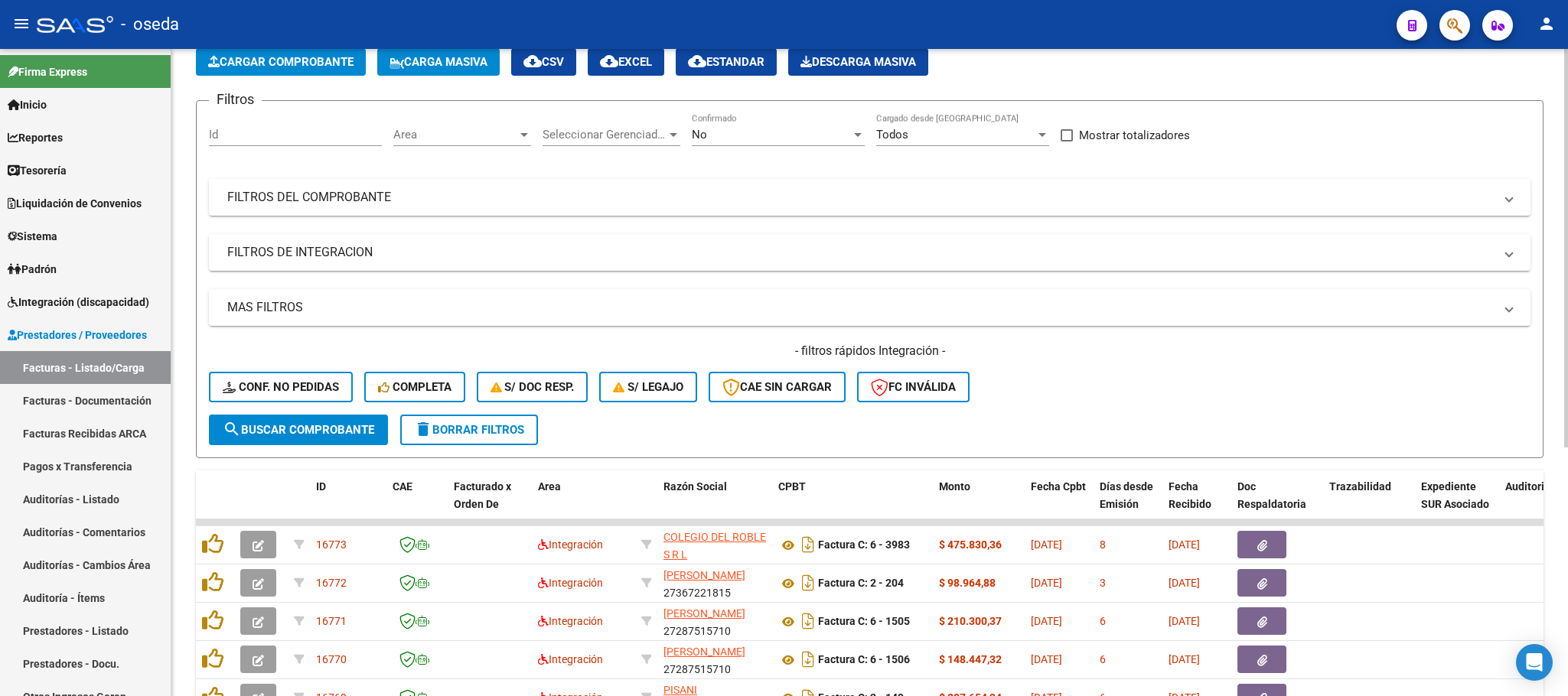
scroll to position [115, 0]
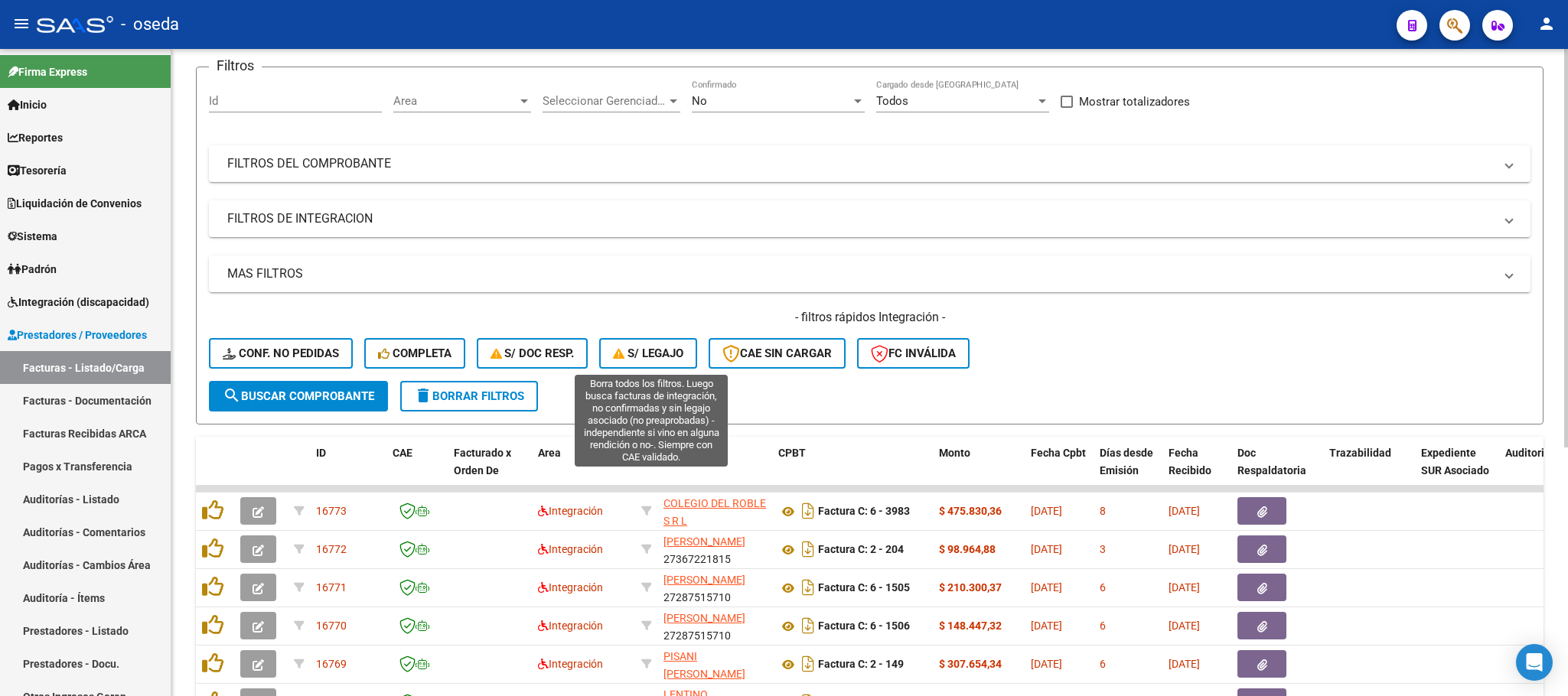
click at [643, 352] on span "S/ legajo" at bounding box center [648, 353] width 71 height 14
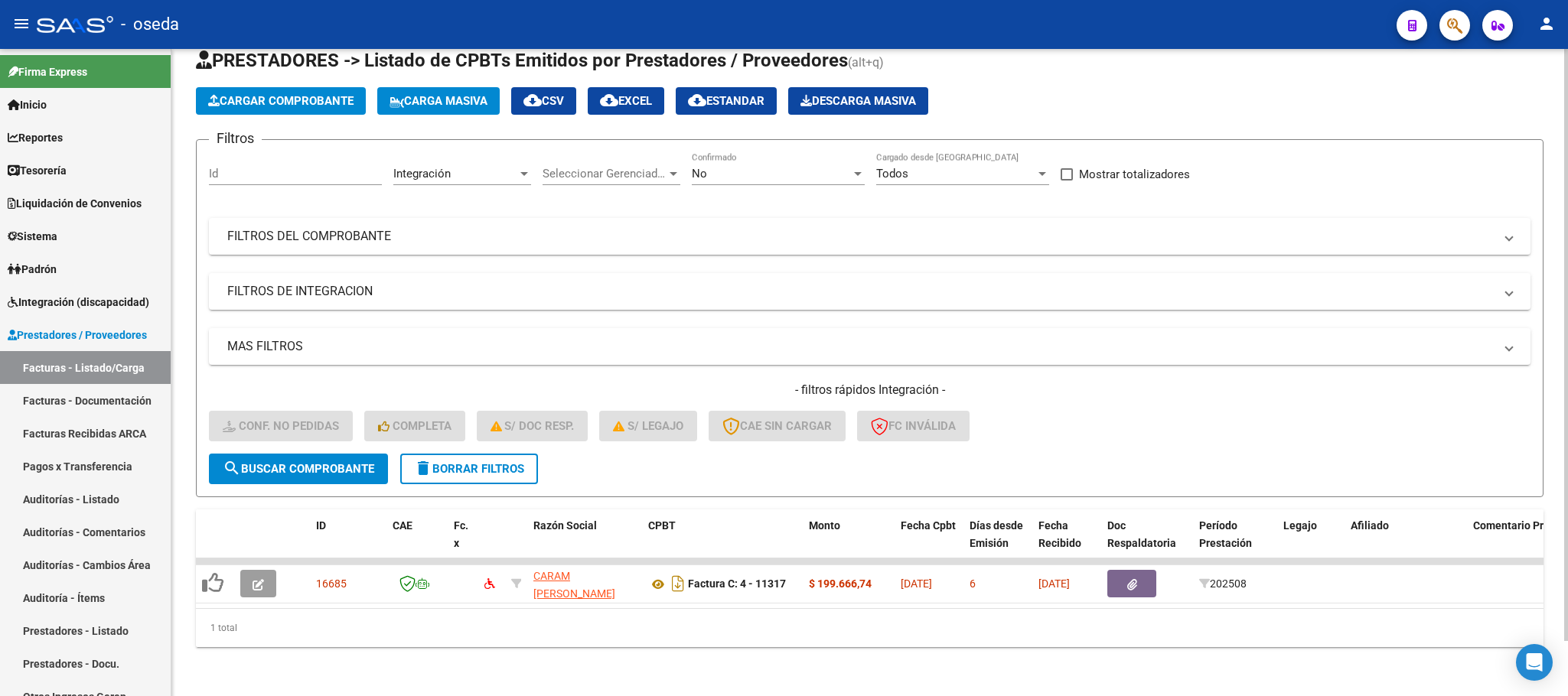
scroll to position [60, 0]
